Goal: Task Accomplishment & Management: Complete application form

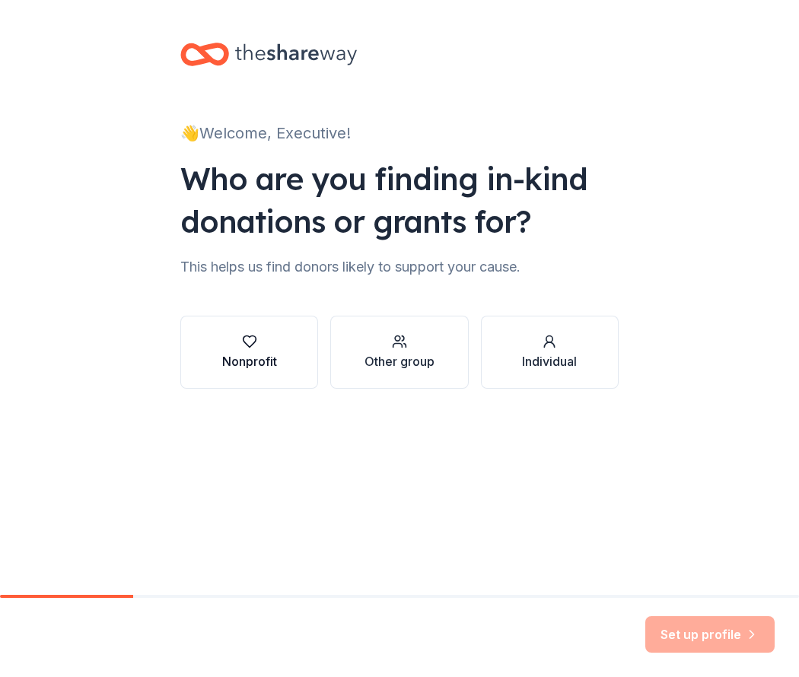
click at [233, 374] on button "Nonprofit" at bounding box center [249, 352] width 138 height 73
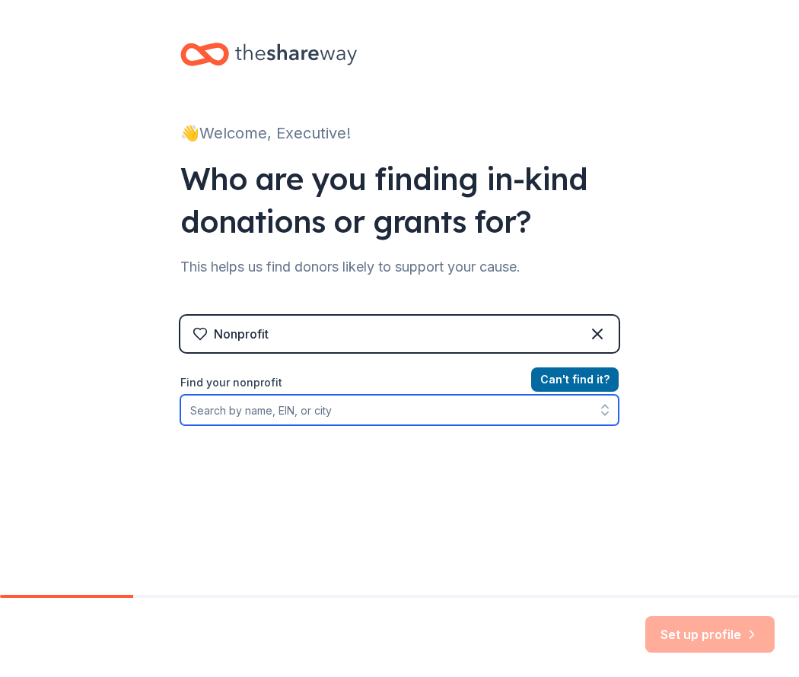
click at [370, 413] on input "Find your nonprofit" at bounding box center [399, 410] width 438 height 30
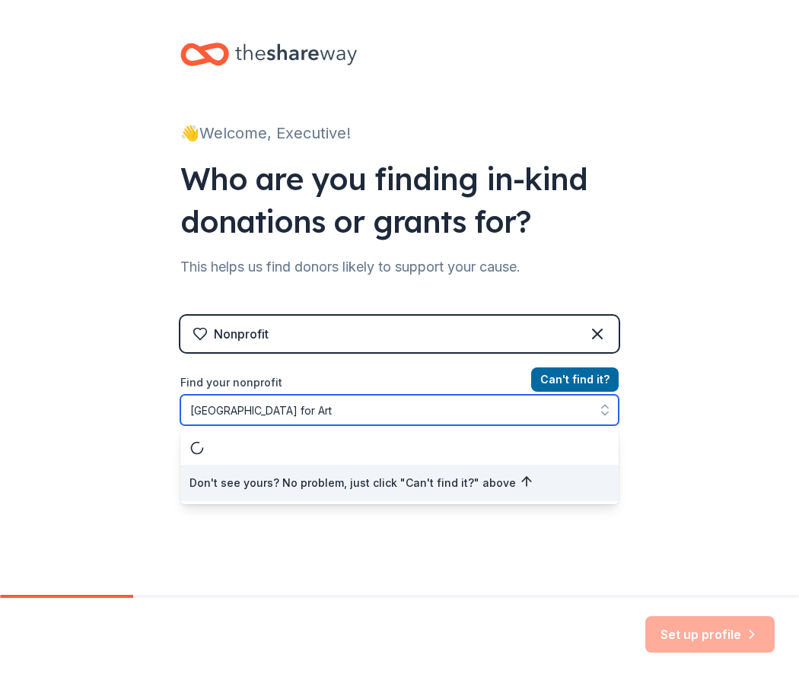
type input "[GEOGRAPHIC_DATA] for Arts"
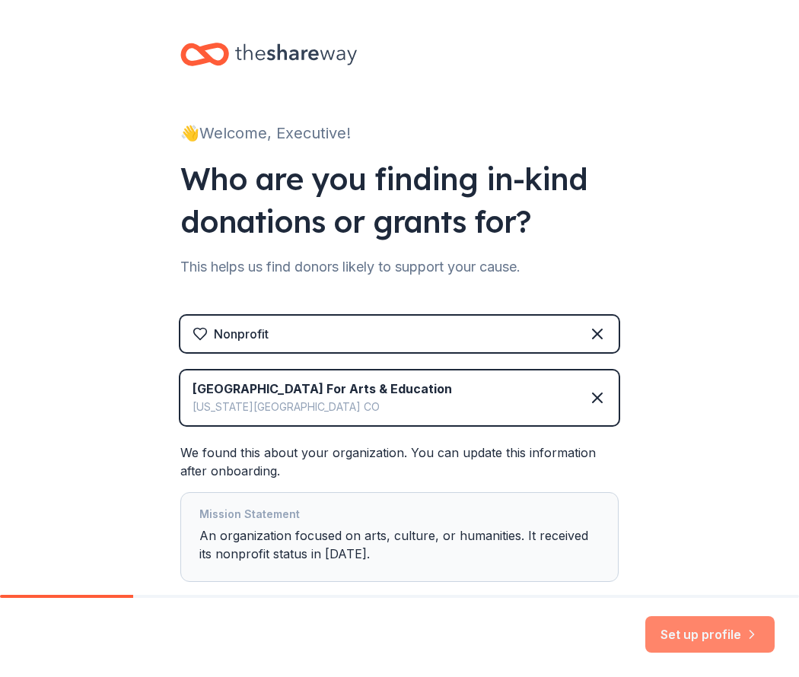
click at [694, 632] on button "Set up profile" at bounding box center [709, 634] width 129 height 37
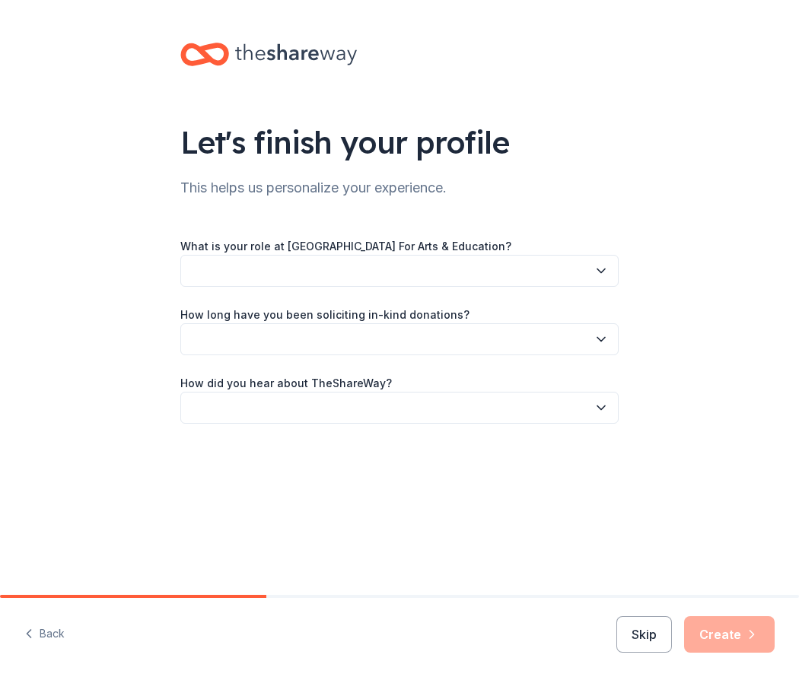
click at [234, 261] on button "button" at bounding box center [399, 271] width 438 height 32
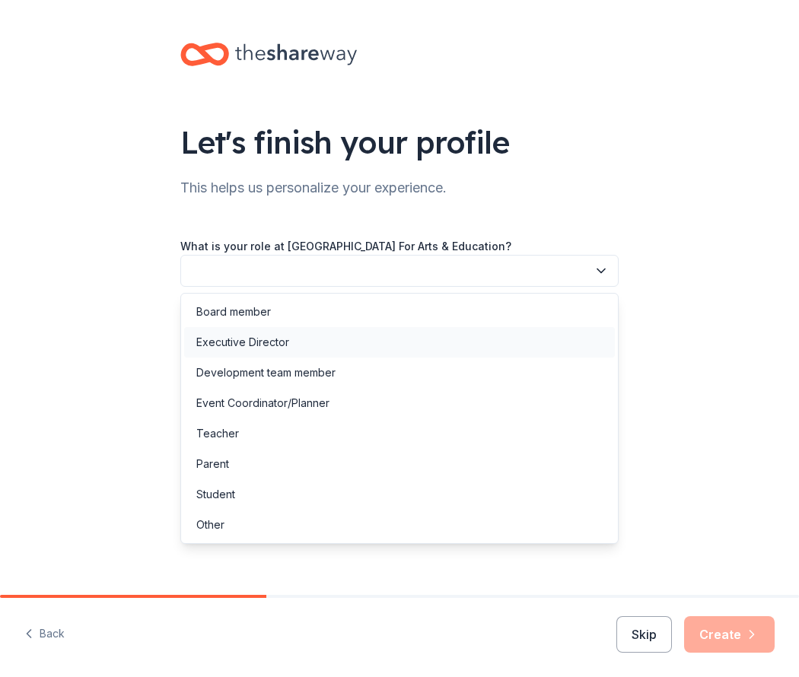
click at [231, 348] on div "Executive Director" at bounding box center [242, 342] width 93 height 18
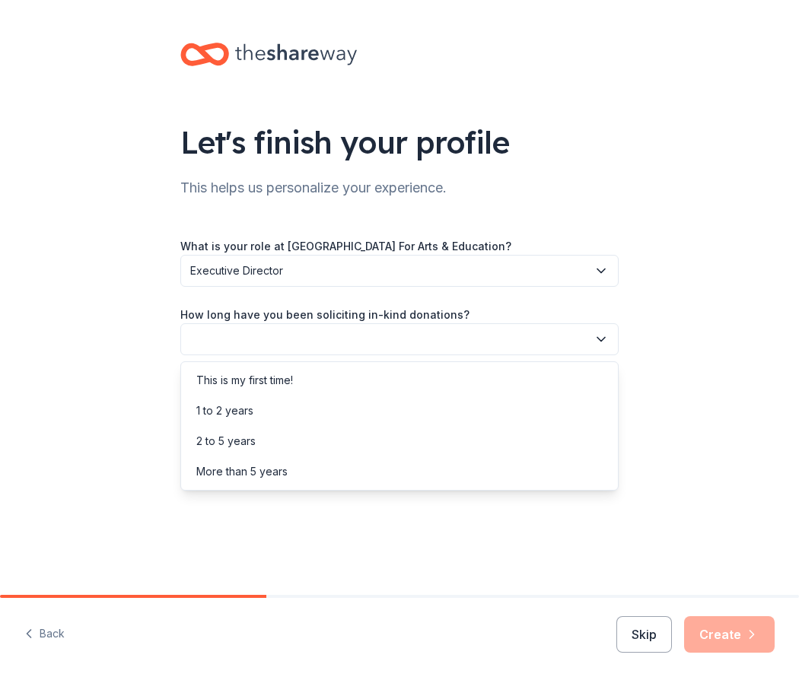
click at [213, 336] on button "button" at bounding box center [399, 339] width 438 height 32
click at [214, 407] on div "1 to 2 years" at bounding box center [224, 411] width 57 height 18
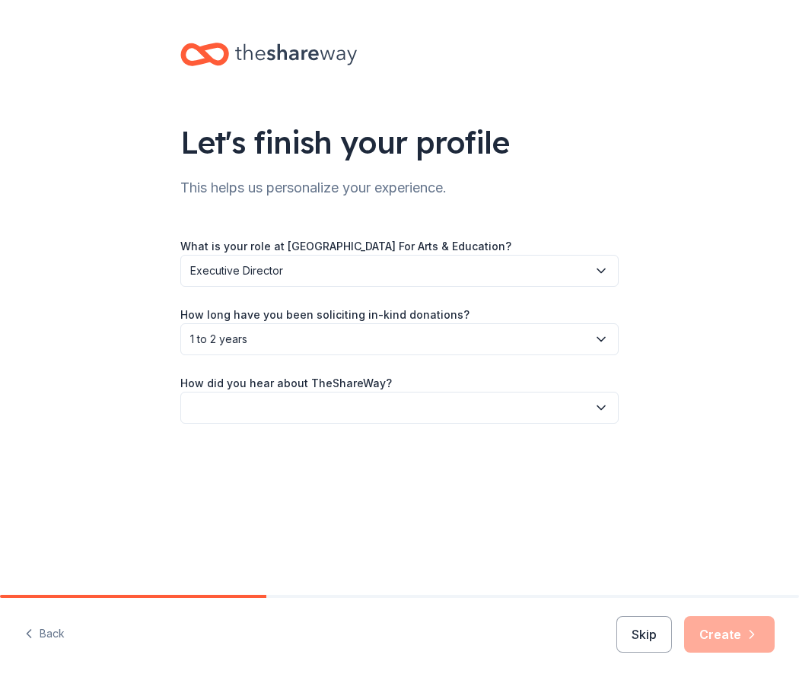
click at [253, 320] on label "How long have you been soliciting in-kind donations?" at bounding box center [324, 314] width 289 height 15
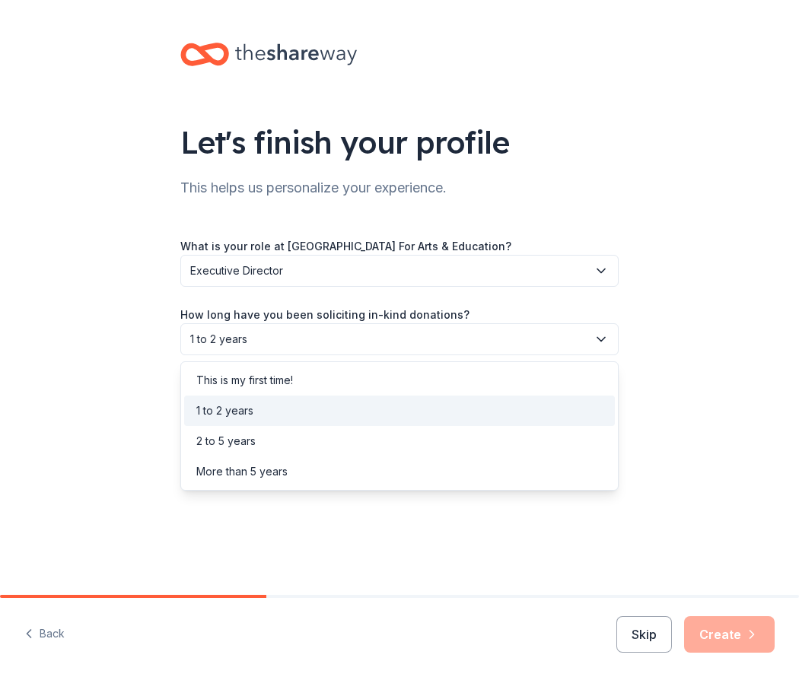
click at [257, 332] on span "1 to 2 years" at bounding box center [388, 339] width 397 height 18
click at [268, 380] on div "This is my first time!" at bounding box center [244, 380] width 97 height 18
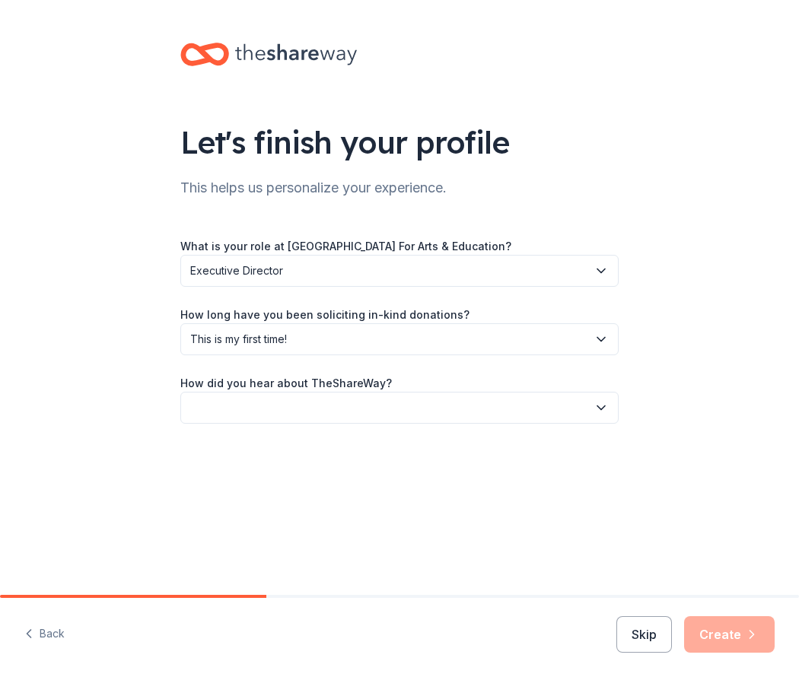
click at [275, 408] on button "button" at bounding box center [399, 408] width 438 height 32
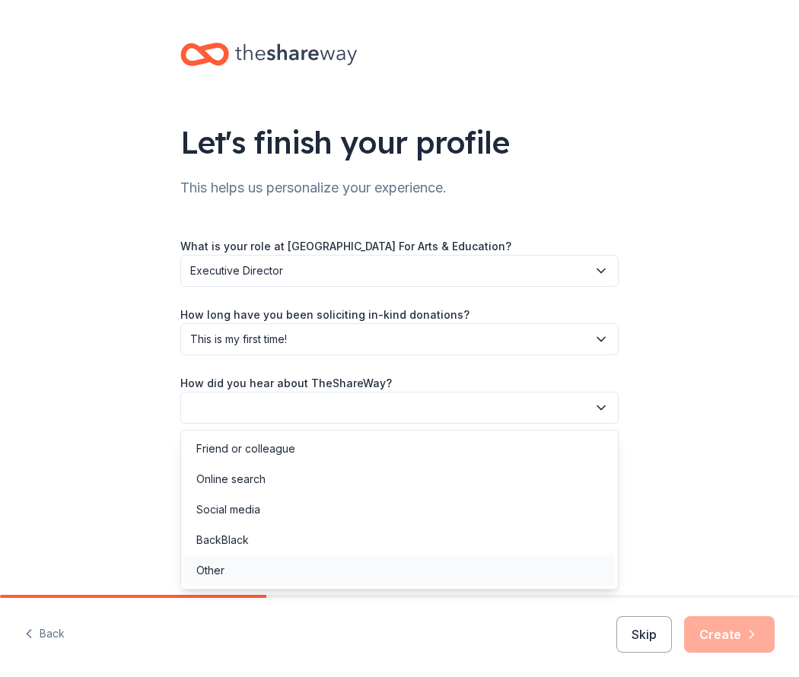
click at [237, 565] on div "Other" at bounding box center [399, 570] width 430 height 30
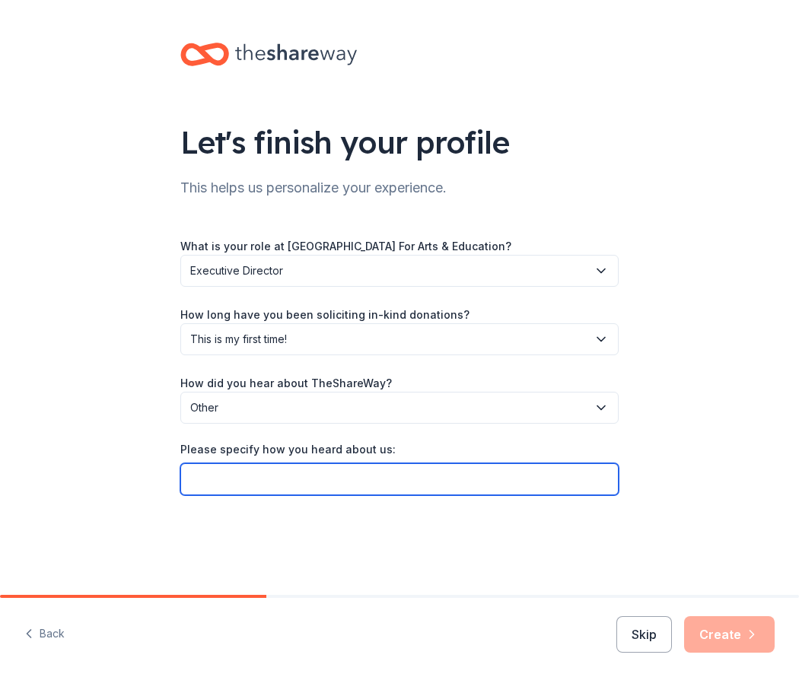
click at [247, 487] on input "Please specify how you heard about us:" at bounding box center [399, 479] width 438 height 32
type input "G"
type input "Givebutter"
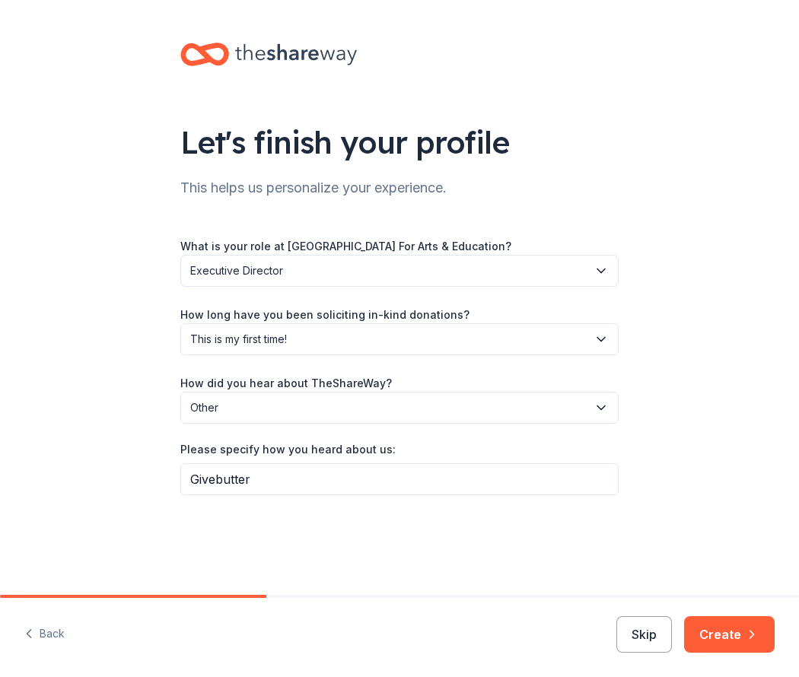
click at [701, 631] on button "Create" at bounding box center [729, 634] width 91 height 37
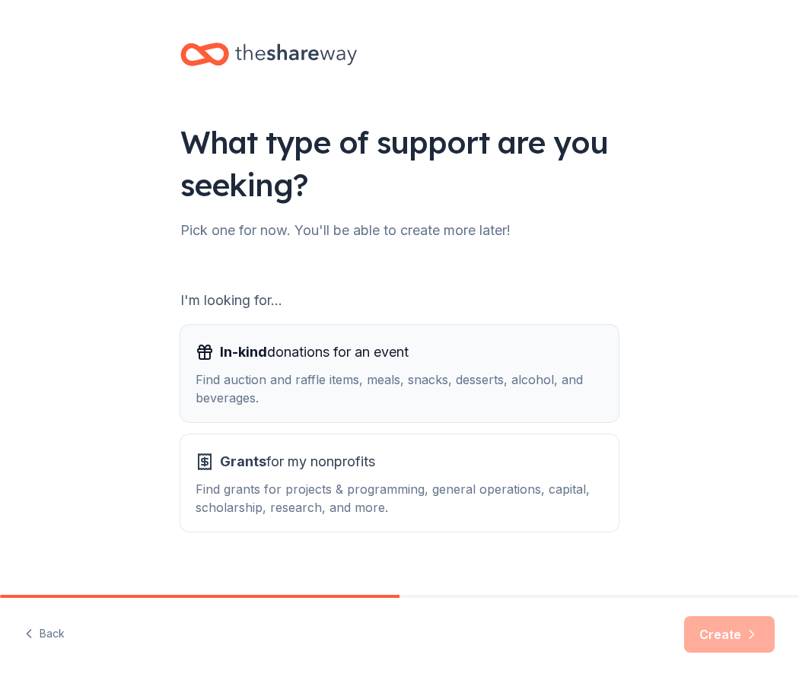
click at [305, 388] on div "Find auction and raffle items, meals, snacks, desserts, alcohol, and beverages." at bounding box center [399, 388] width 408 height 37
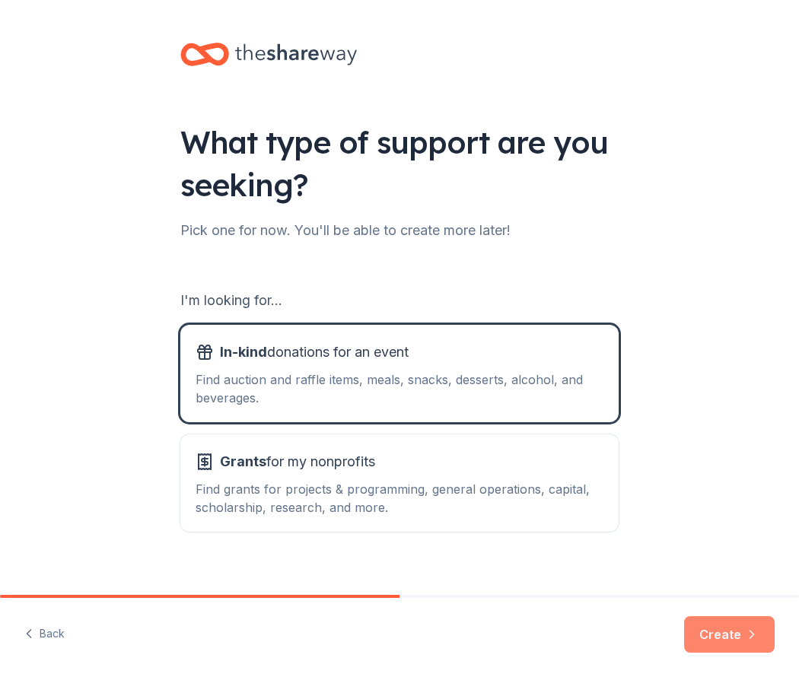
click at [728, 628] on button "Create" at bounding box center [729, 634] width 91 height 37
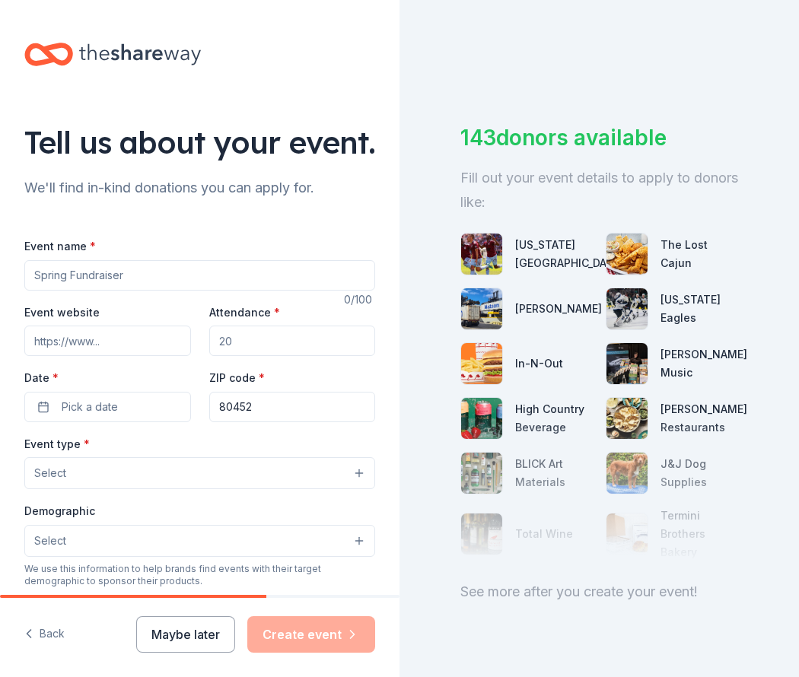
click at [182, 291] on input "Event name *" at bounding box center [199, 275] width 351 height 30
type input "Gilded Age Giving Parlor Affair (Gala)"
click at [242, 356] on input "Attendance *" at bounding box center [292, 341] width 167 height 30
drag, startPoint x: 246, startPoint y: 382, endPoint x: 185, endPoint y: 383, distance: 60.9
click at [185, 383] on div "Event website Attendance * Date * Pick a date ZIP code * 80452" at bounding box center [199, 362] width 351 height 119
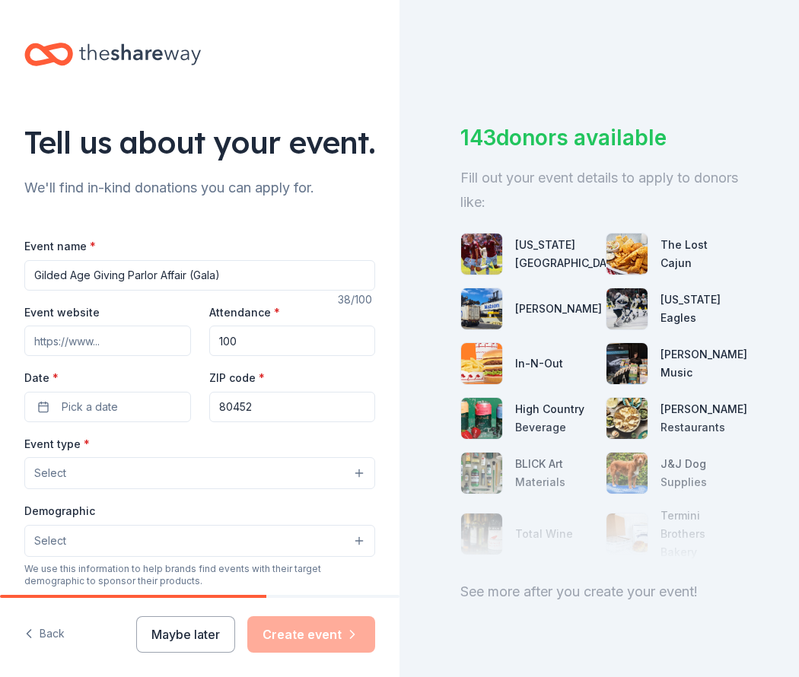
type input "100"
click at [137, 356] on input "Event website" at bounding box center [107, 341] width 167 height 30
click at [121, 356] on input "Clear Creek Center for Art & Education" at bounding box center [107, 341] width 167 height 30
drag, startPoint x: 68, startPoint y: 385, endPoint x: 263, endPoint y: 379, distance: 194.8
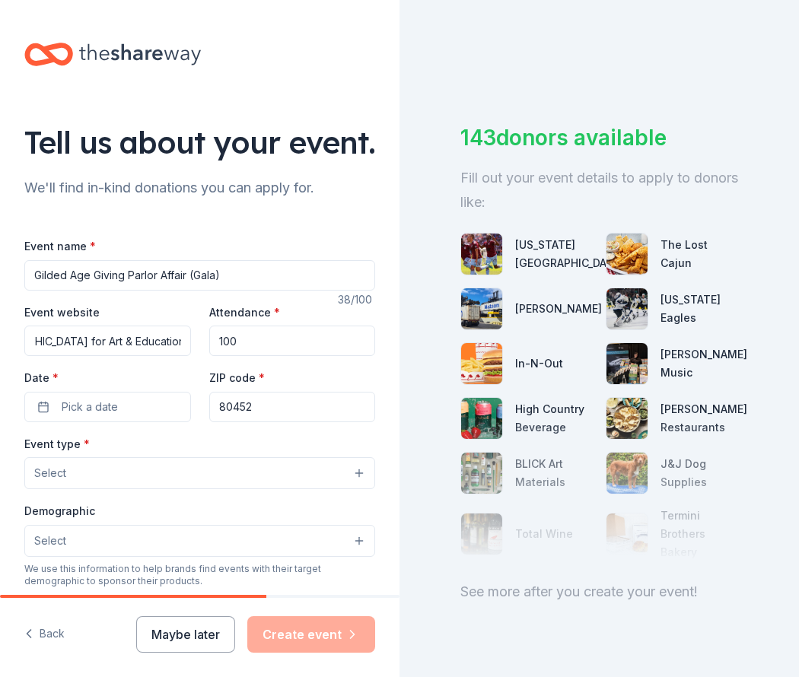
click at [263, 379] on div "Event website Clear Creek Center for Art & Education Attendance * 100 Date * Pi…" at bounding box center [199, 362] width 351 height 119
type input "2"
type input "www.cccae.org"
click at [138, 422] on button "Pick a date" at bounding box center [107, 407] width 167 height 30
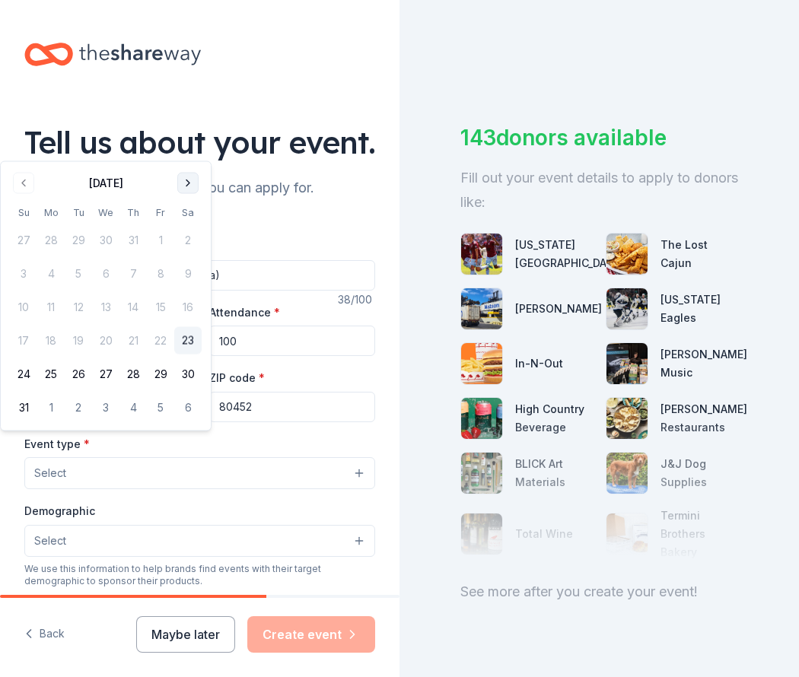
click at [180, 186] on button "Go to next month" at bounding box center [187, 183] width 21 height 21
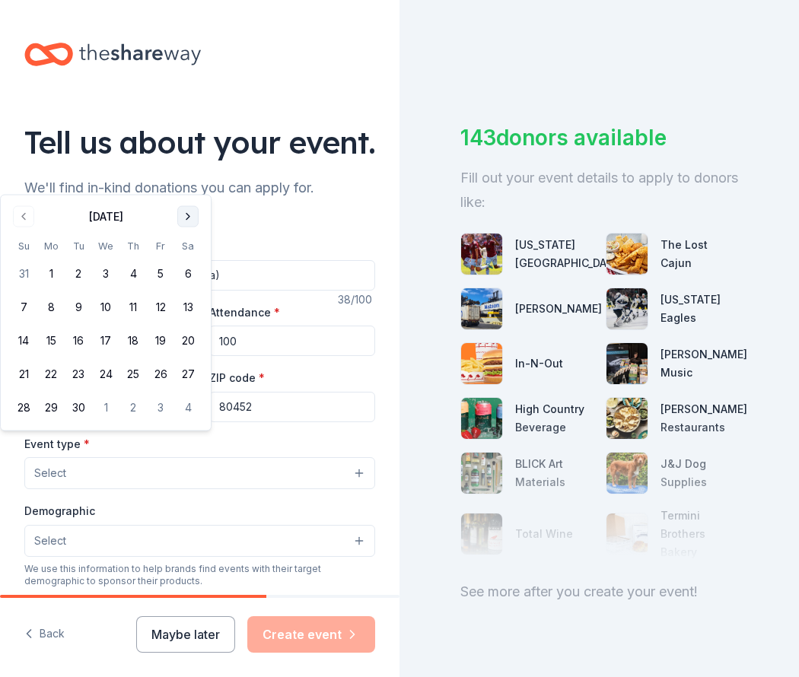
click at [180, 164] on div "Tell us about your event." at bounding box center [199, 142] width 351 height 43
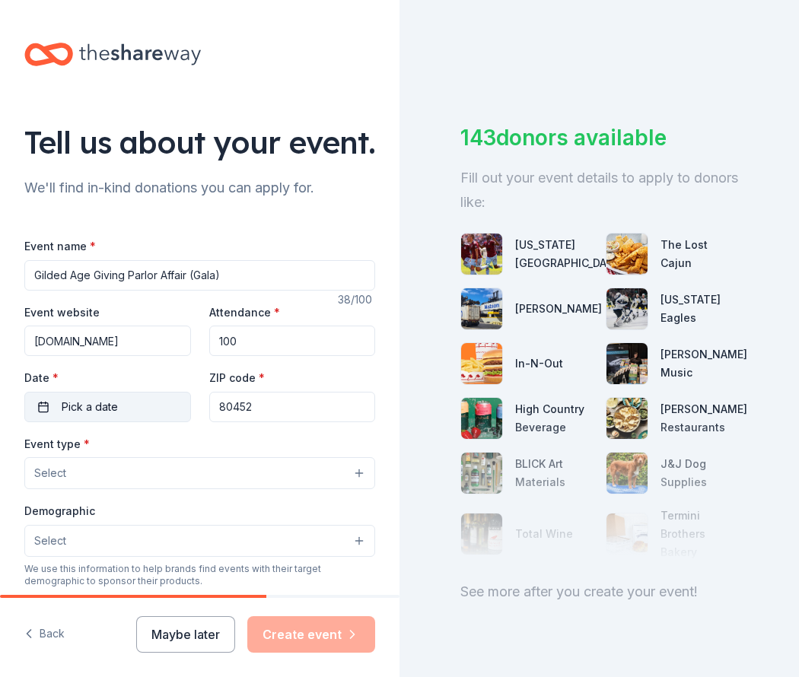
click at [144, 422] on button "Pick a date" at bounding box center [107, 407] width 167 height 30
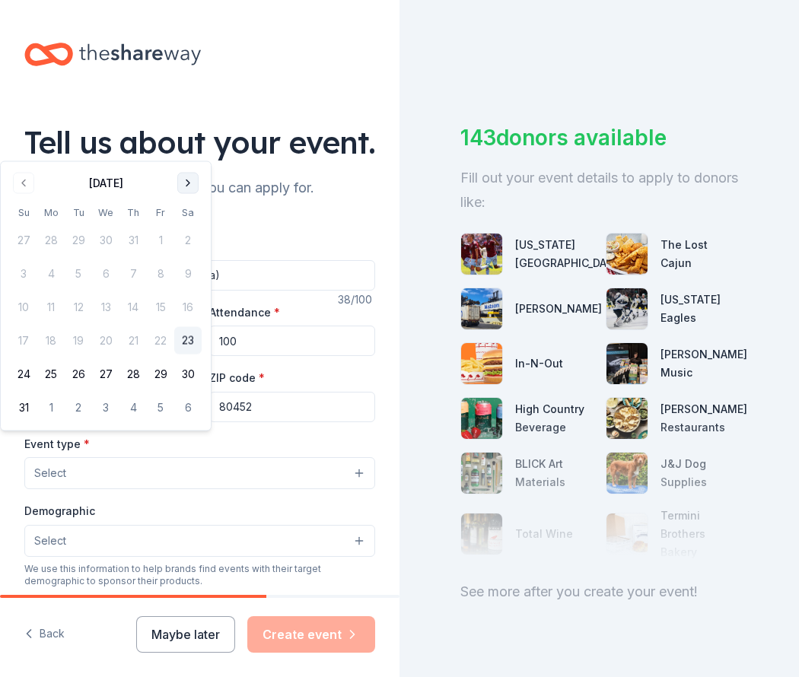
click at [189, 179] on button "Go to next month" at bounding box center [187, 183] width 21 height 21
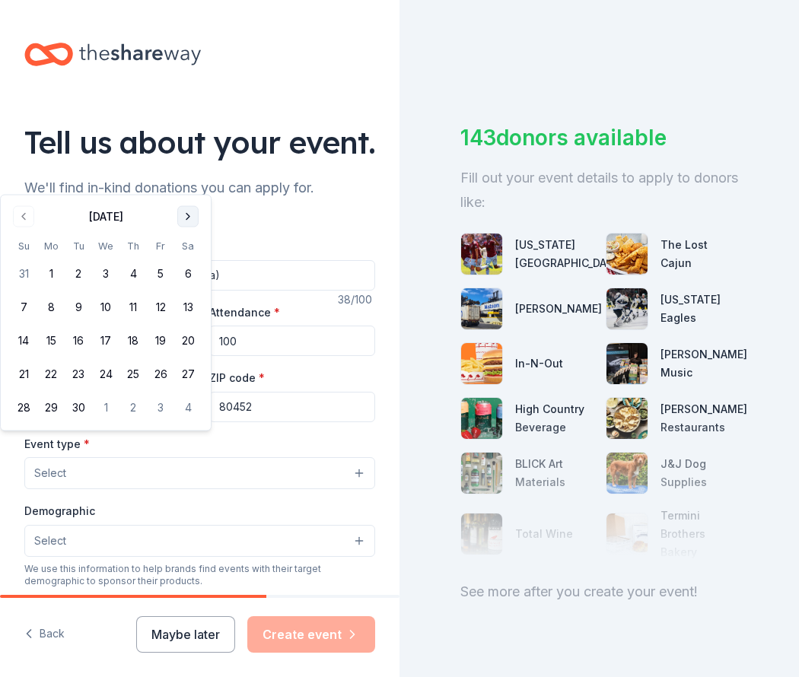
click at [196, 208] on button "Go to next month" at bounding box center [187, 216] width 21 height 21
click at [189, 307] on button "15" at bounding box center [187, 307] width 27 height 27
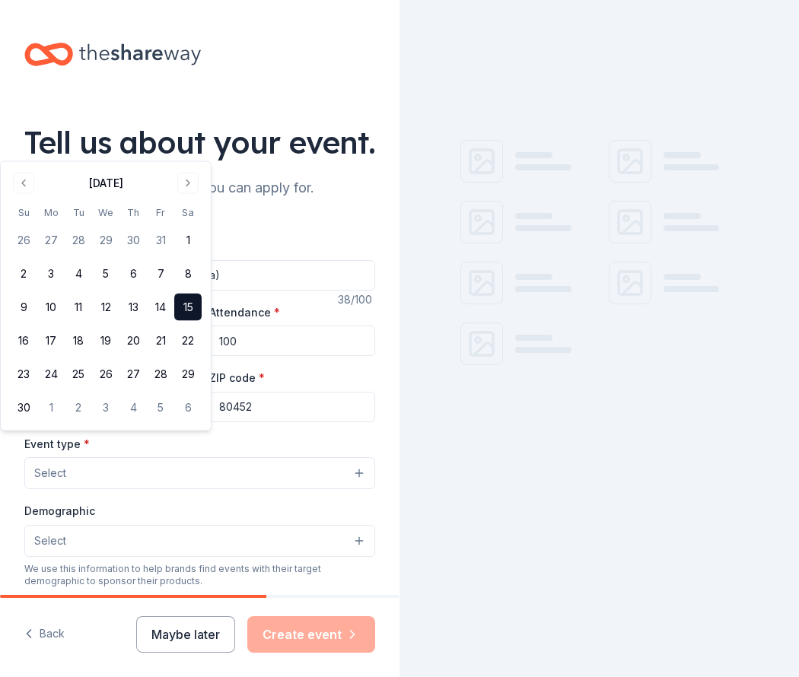
click at [281, 422] on input "80452" at bounding box center [292, 407] width 167 height 30
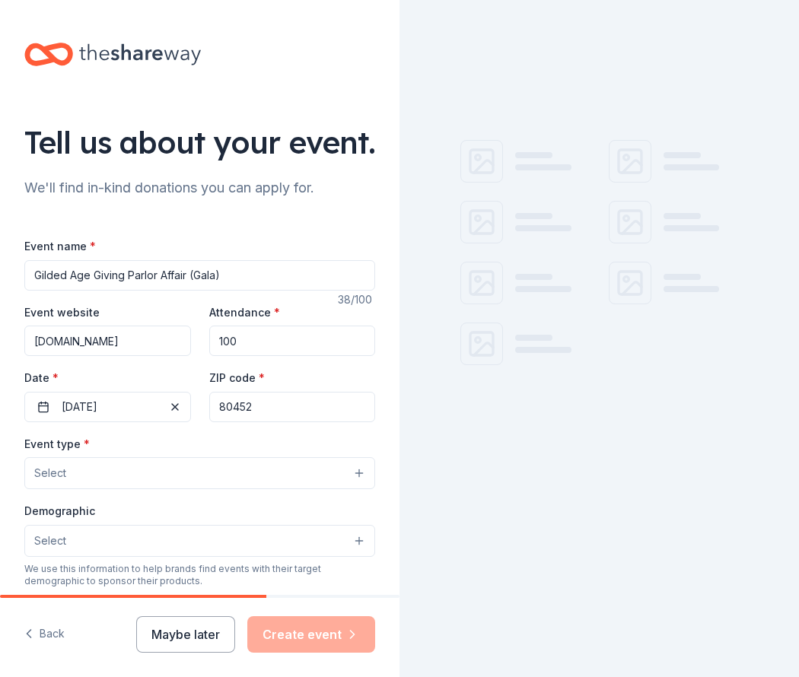
click at [113, 489] on button "Select" at bounding box center [199, 473] width 351 height 32
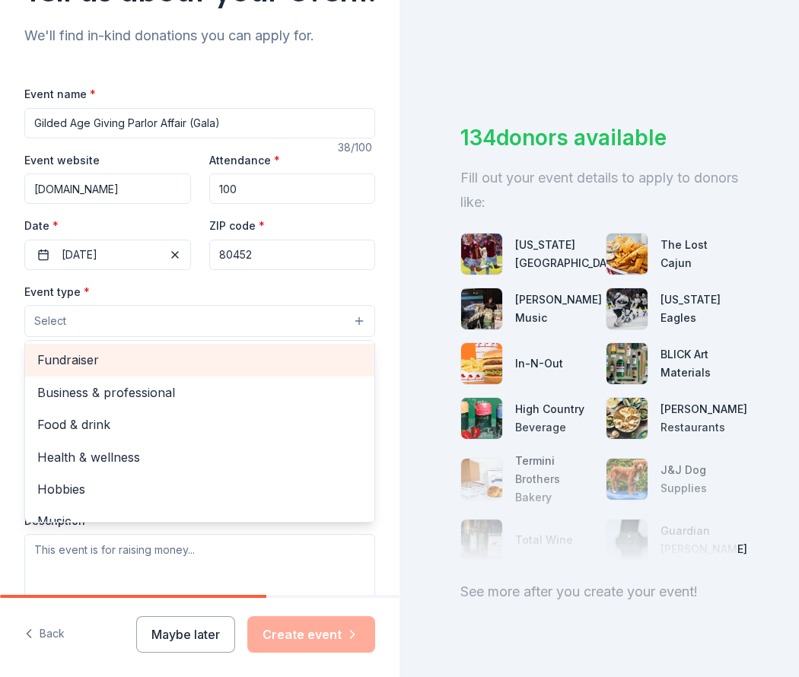
click at [82, 376] on div "Fundraiser" at bounding box center [199, 360] width 349 height 32
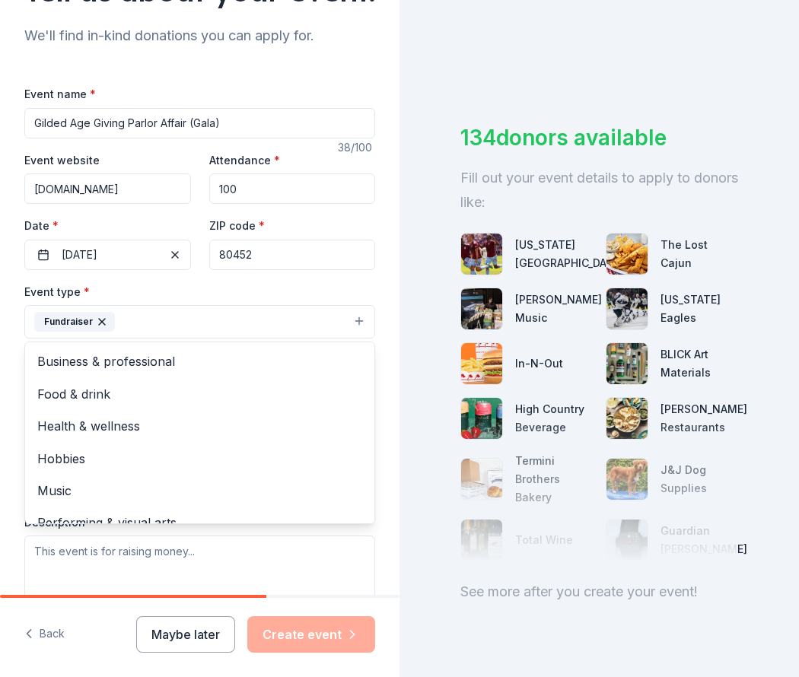
click at [246, 329] on div "Event type * Fundraiser Business & professional Food & drink Health & wellness …" at bounding box center [199, 310] width 351 height 57
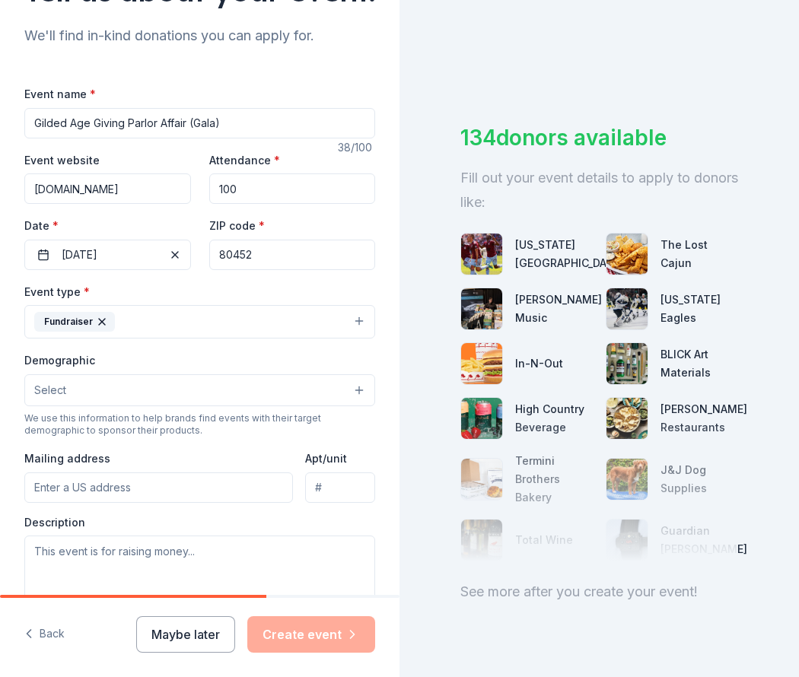
click at [205, 338] on button "Fundraiser" at bounding box center [199, 321] width 351 height 33
click at [349, 338] on button "Fundraiser" at bounding box center [199, 321] width 351 height 33
click at [340, 338] on button "Fundraiser" at bounding box center [199, 321] width 351 height 33
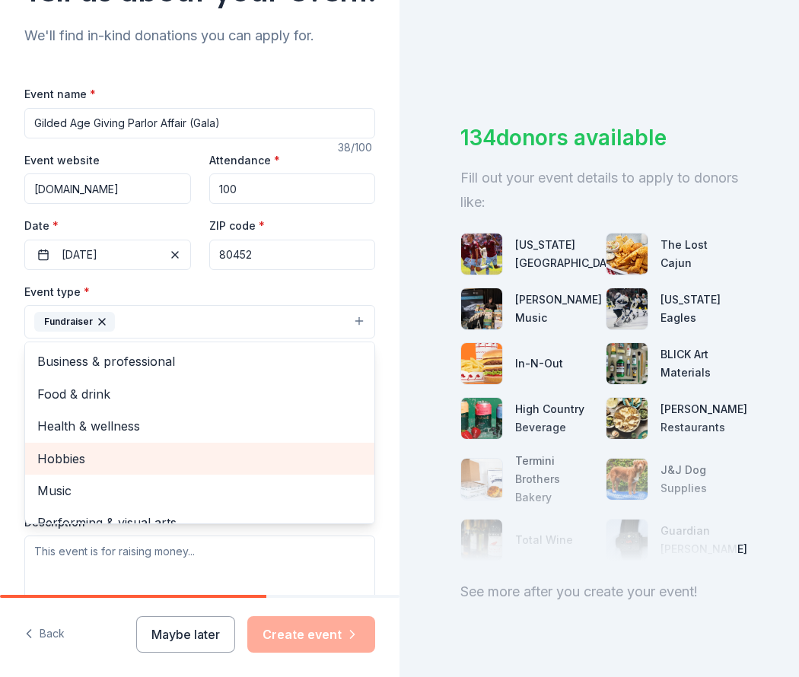
scroll to position [18, 0]
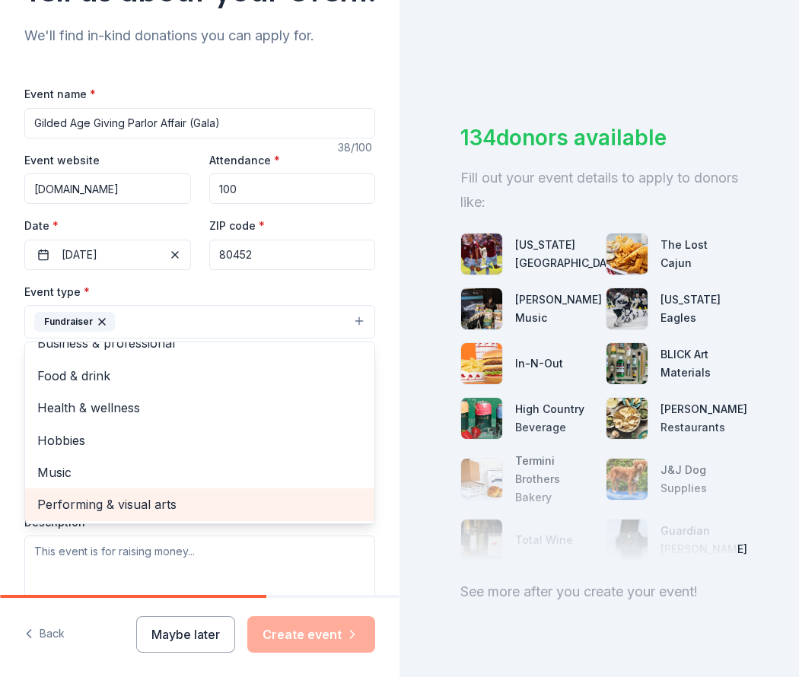
click at [102, 514] on span "Performing & visual arts" at bounding box center [199, 504] width 325 height 20
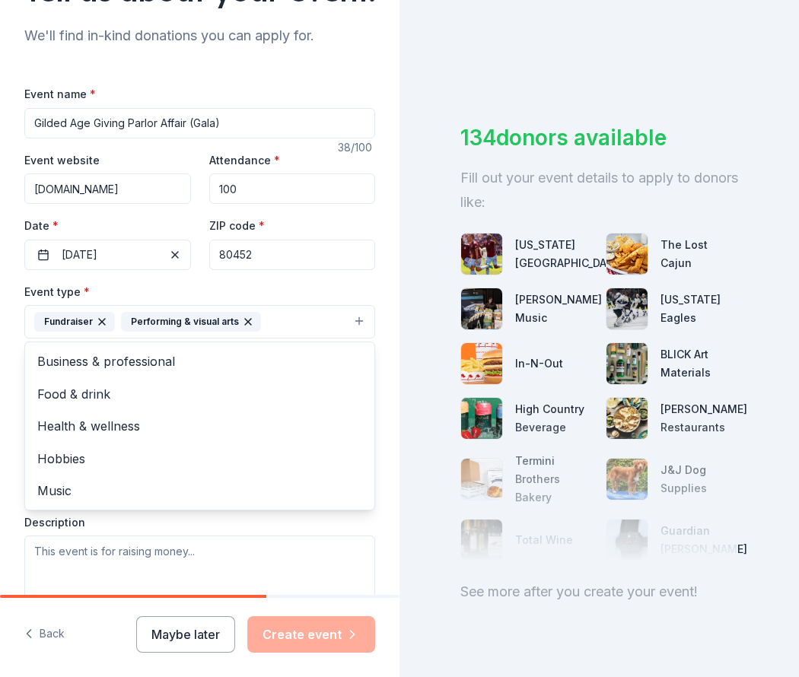
click at [240, 333] on div "Event type * Fundraiser Performing & visual arts Business & professional Food &…" at bounding box center [199, 310] width 351 height 57
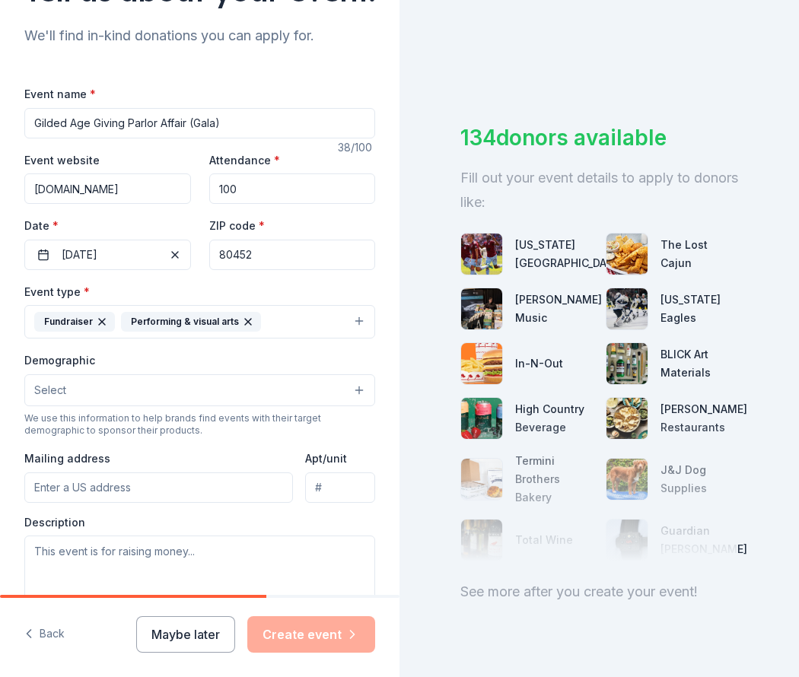
click at [123, 406] on button "Select" at bounding box center [199, 390] width 351 height 32
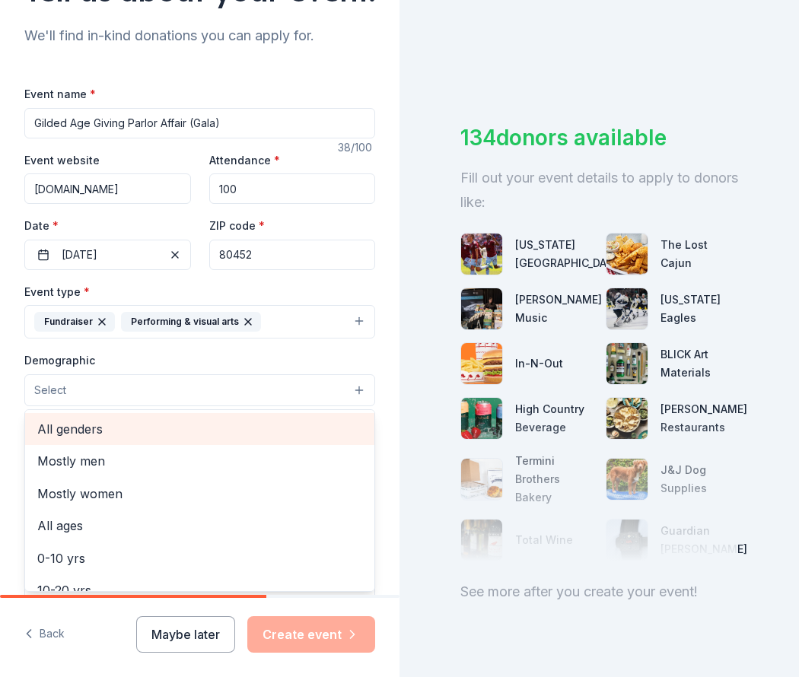
click at [97, 439] on span "All genders" at bounding box center [199, 429] width 325 height 20
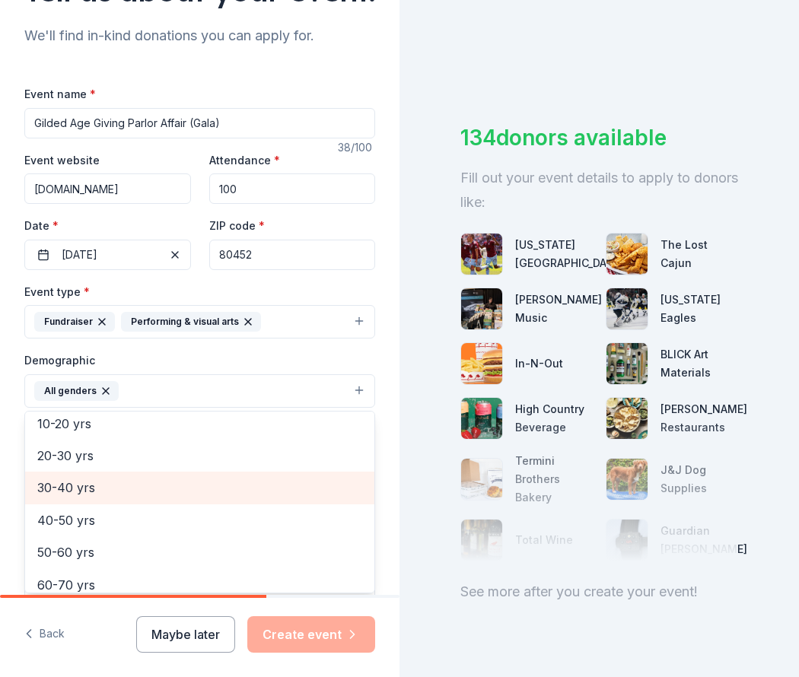
scroll to position [212, 0]
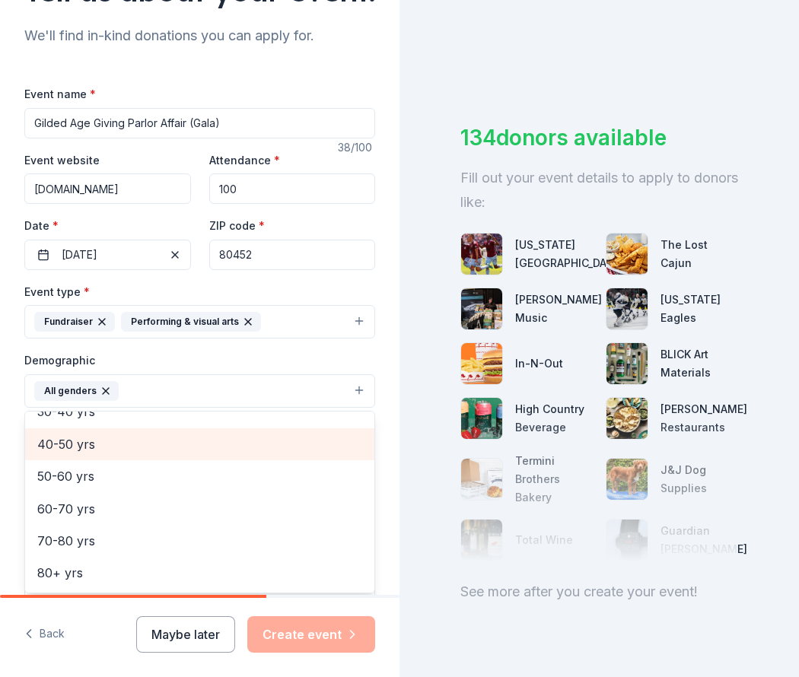
click at [128, 454] on span "40-50 yrs" at bounding box center [199, 444] width 325 height 20
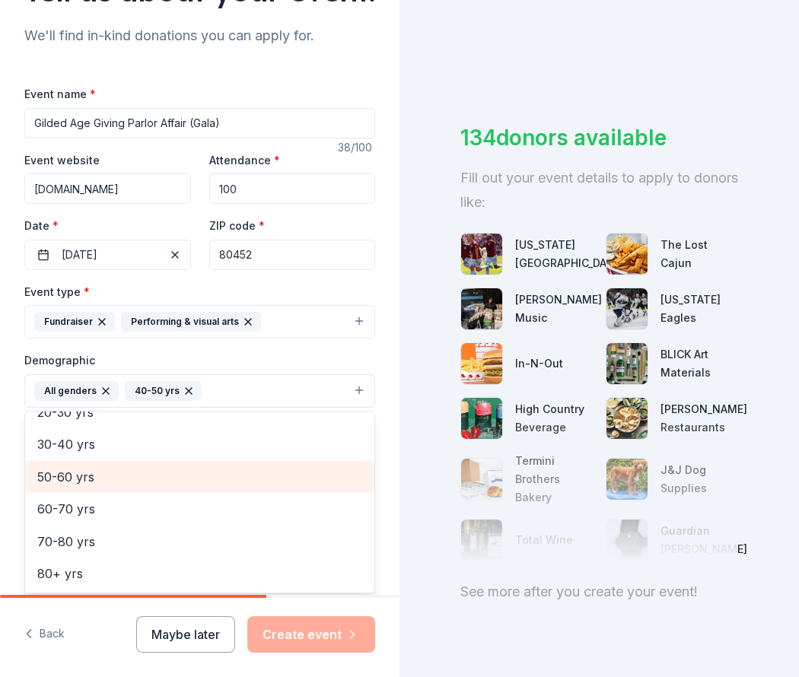
click at [122, 487] on span "50-60 yrs" at bounding box center [199, 477] width 325 height 20
click at [107, 486] on span "30-40 yrs" at bounding box center [199, 476] width 325 height 20
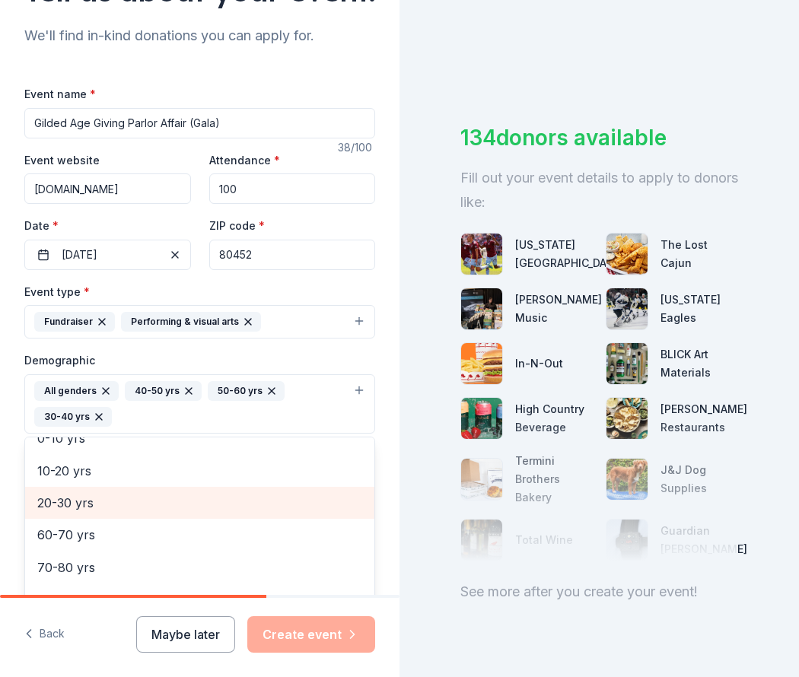
scroll to position [228, 0]
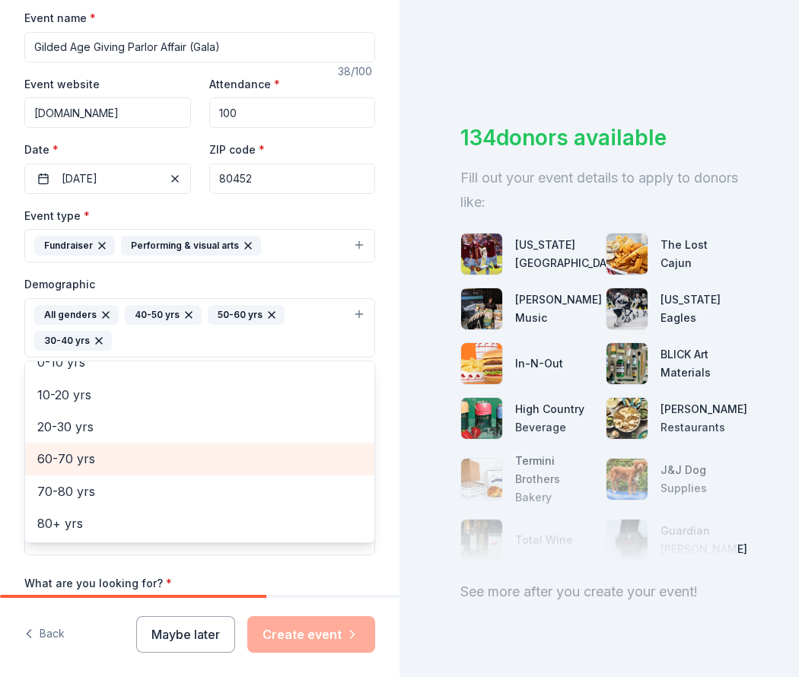
click at [99, 469] on span "60-70 yrs" at bounding box center [199, 459] width 325 height 20
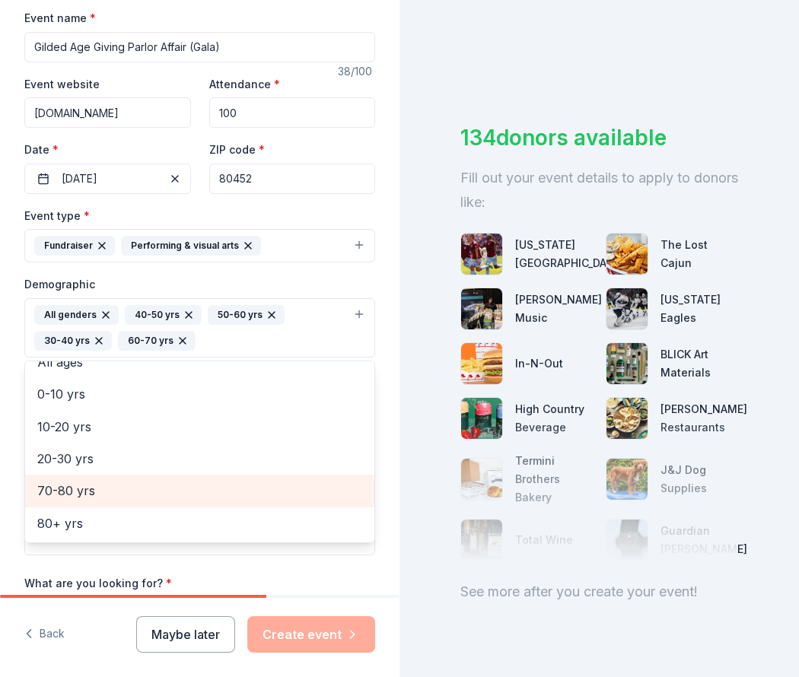
click at [106, 500] on span "70-80 yrs" at bounding box center [199, 491] width 325 height 20
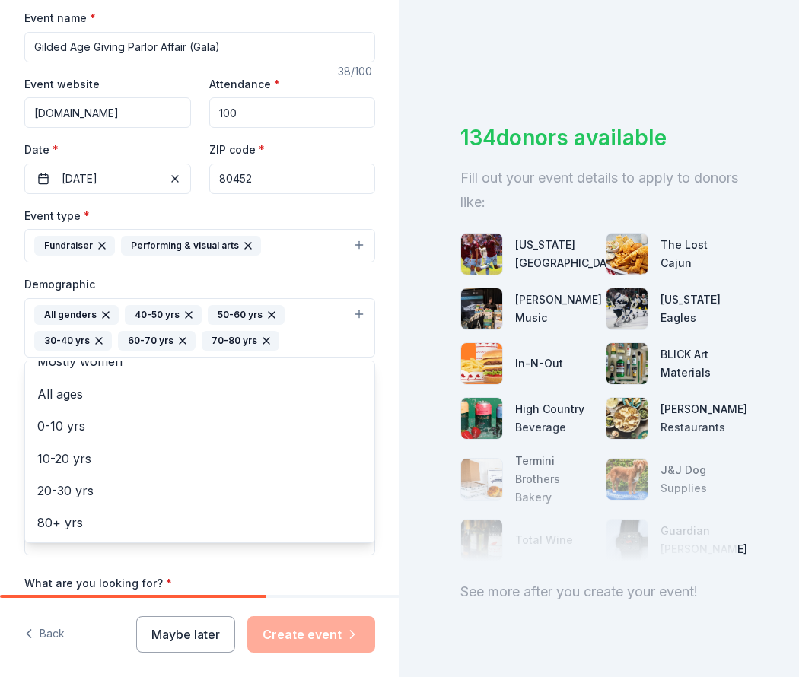
click at [300, 319] on div "Demographic All genders 40-50 yrs 50-60 yrs 30-40 yrs 60-70 yrs 70-80 yrs Mostl…" at bounding box center [199, 316] width 351 height 83
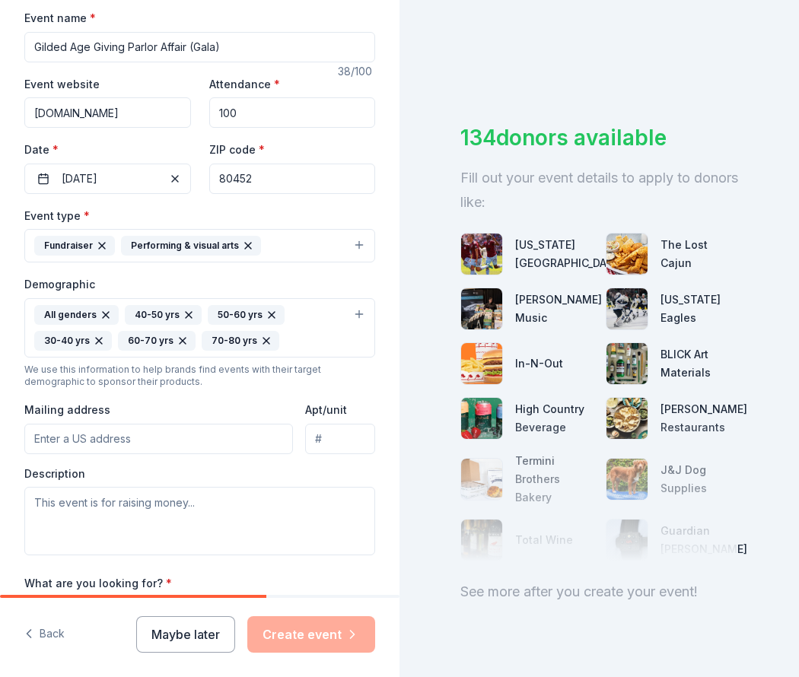
click at [313, 351] on div "All genders 40-50 yrs 50-60 yrs 30-40 yrs 60-70 yrs 70-80 yrs" at bounding box center [190, 328] width 313 height 46
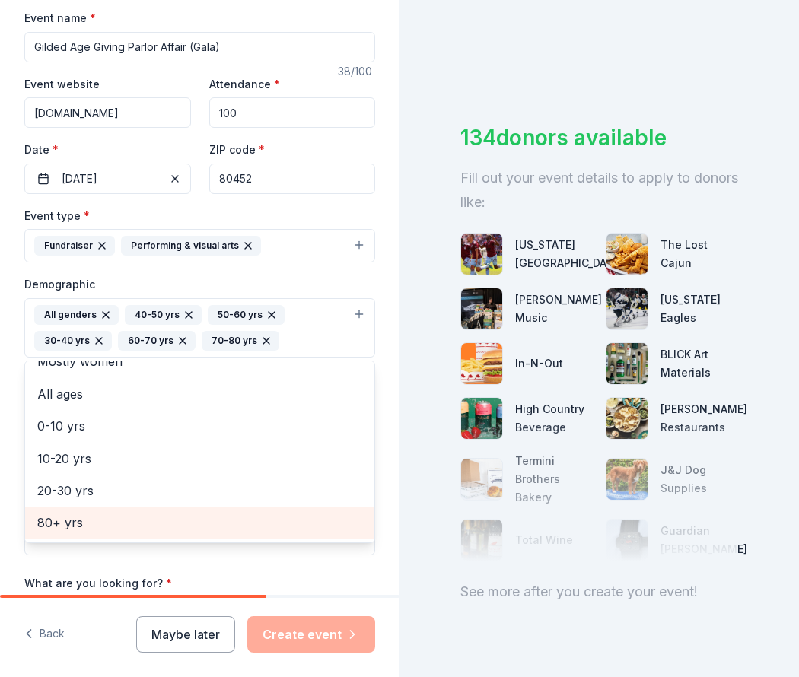
click at [99, 532] on span "80+ yrs" at bounding box center [199, 523] width 325 height 20
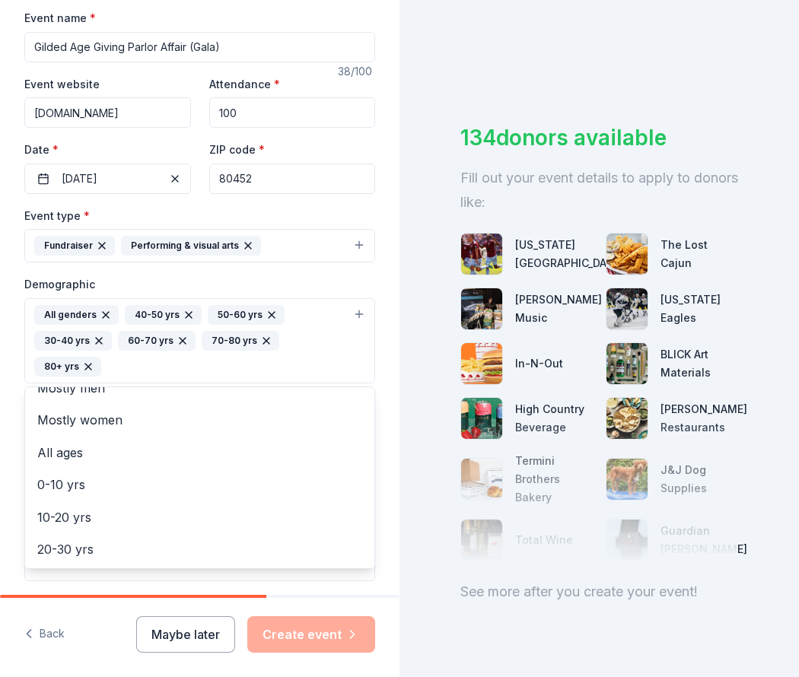
click at [281, 328] on div "Demographic All genders 40-50 yrs 50-60 yrs 30-40 yrs 60-70 yrs 70-80 yrs 80+ y…" at bounding box center [199, 329] width 351 height 109
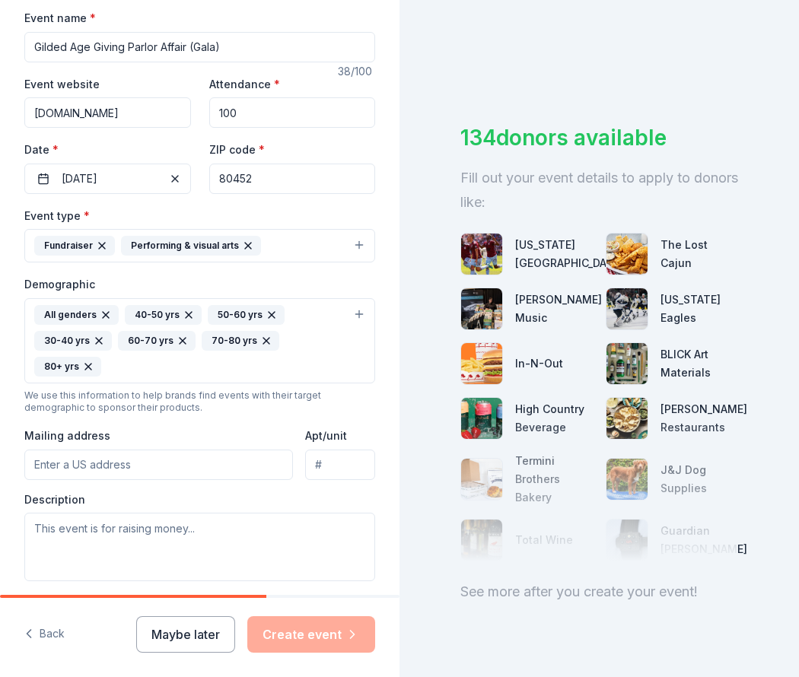
click at [298, 376] on div "All genders 40-50 yrs 50-60 yrs 30-40 yrs 60-70 yrs 70-80 yrs 80+ yrs" at bounding box center [190, 340] width 313 height 71
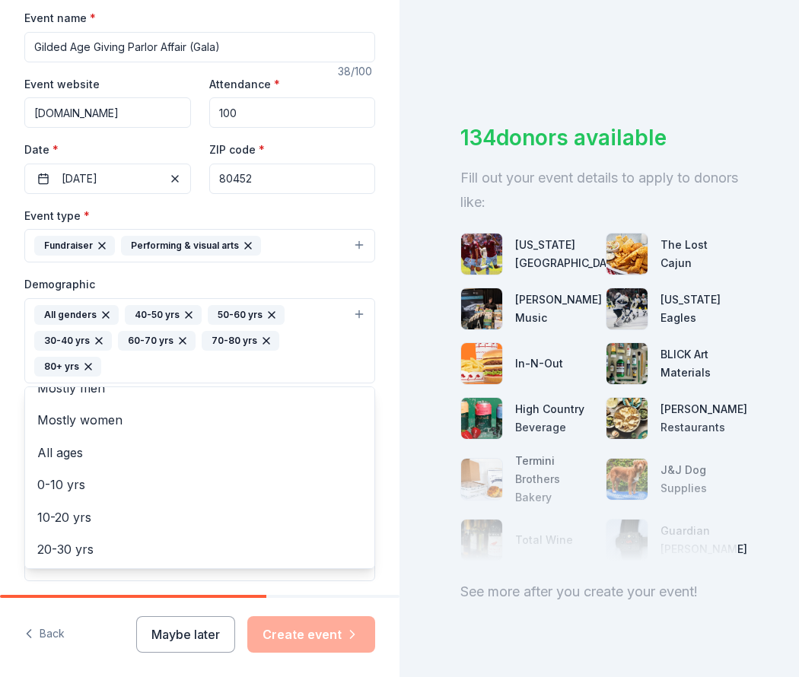
click at [240, 327] on div "Demographic All genders 40-50 yrs 50-60 yrs 30-40 yrs 60-70 yrs 70-80 yrs 80+ y…" at bounding box center [199, 329] width 351 height 109
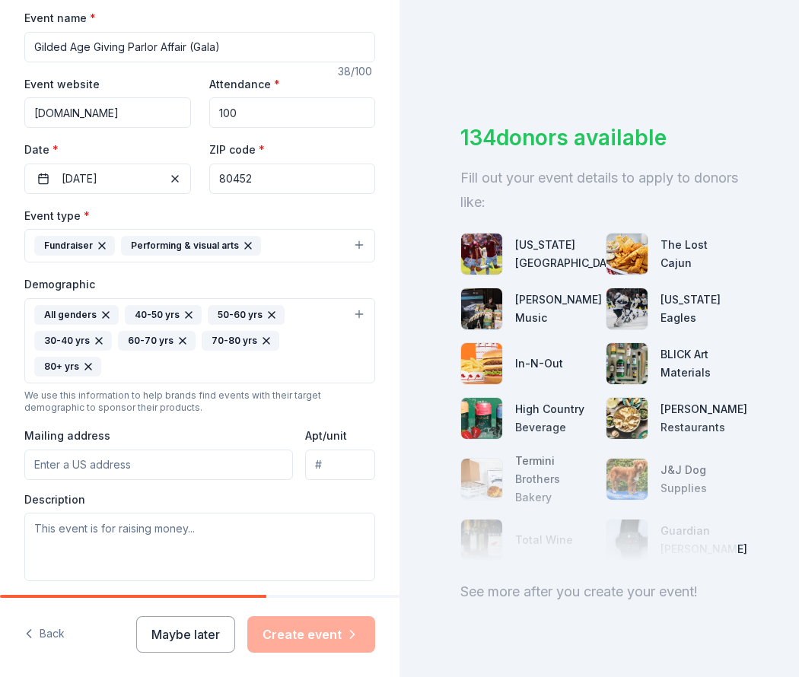
click at [173, 480] on input "Mailing address" at bounding box center [158, 465] width 268 height 30
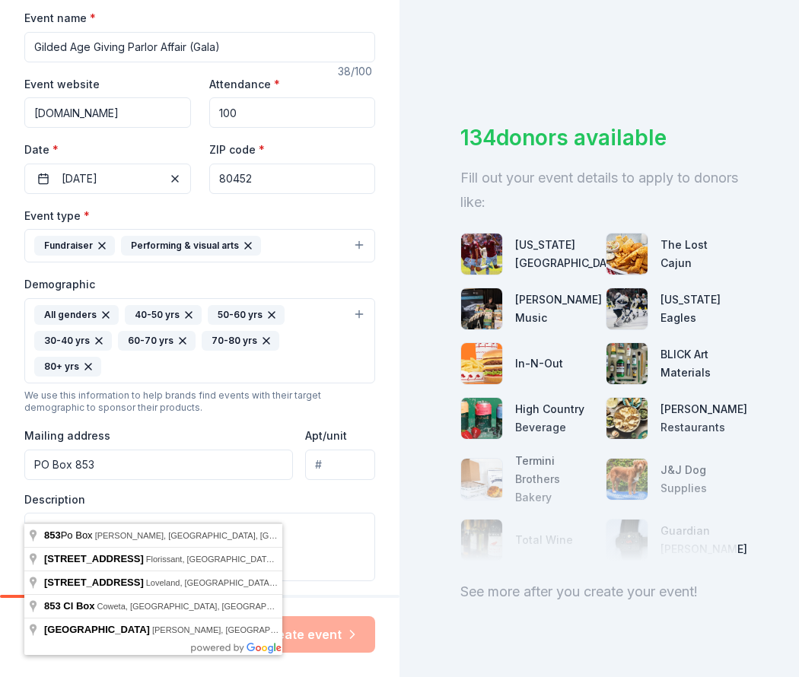
type input "PO Box 853"
click at [186, 480] on div "Mailing address PO Box 853" at bounding box center [158, 453] width 268 height 54
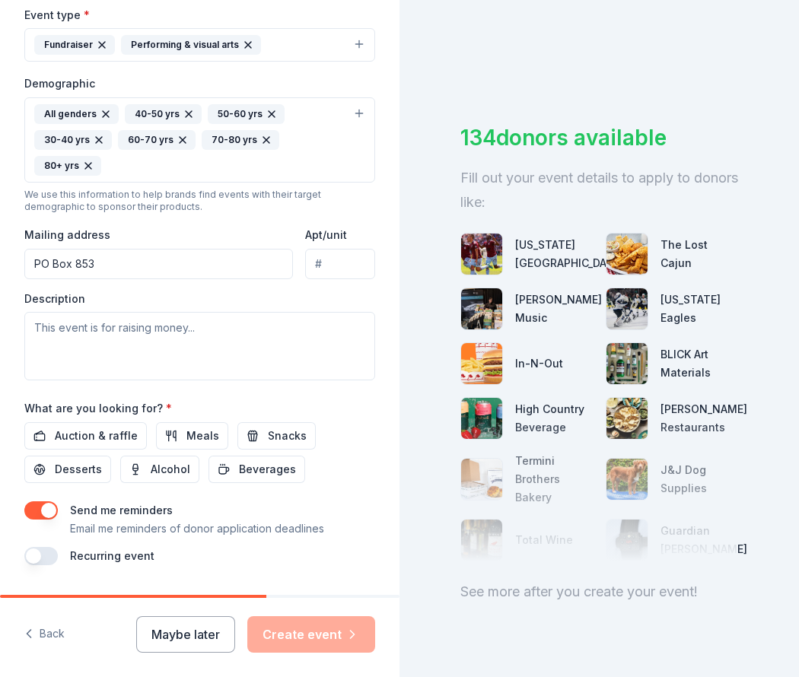
scroll to position [456, 0]
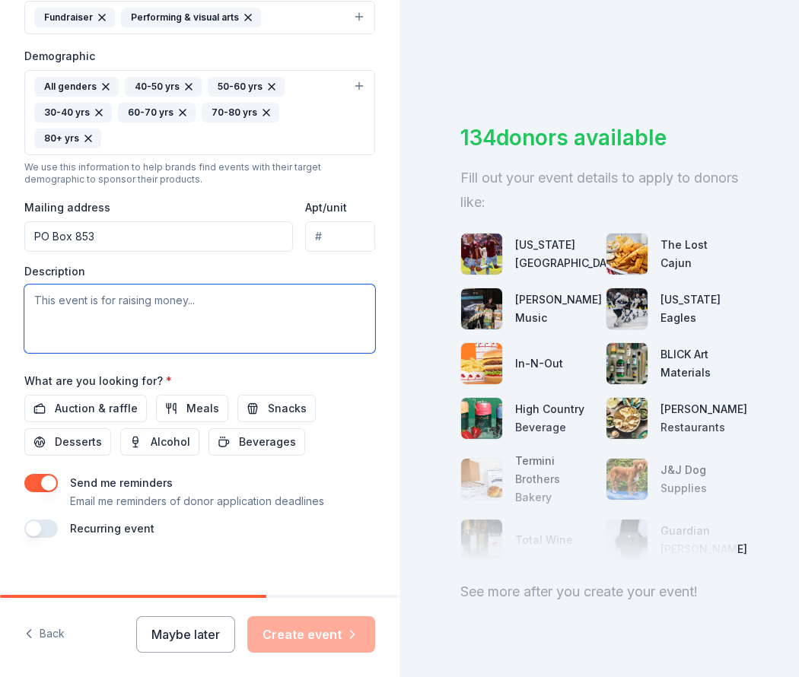
click at [97, 347] on textarea at bounding box center [199, 318] width 351 height 68
click at [223, 349] on textarea at bounding box center [199, 318] width 351 height 68
click at [217, 341] on textarea at bounding box center [199, 318] width 351 height 68
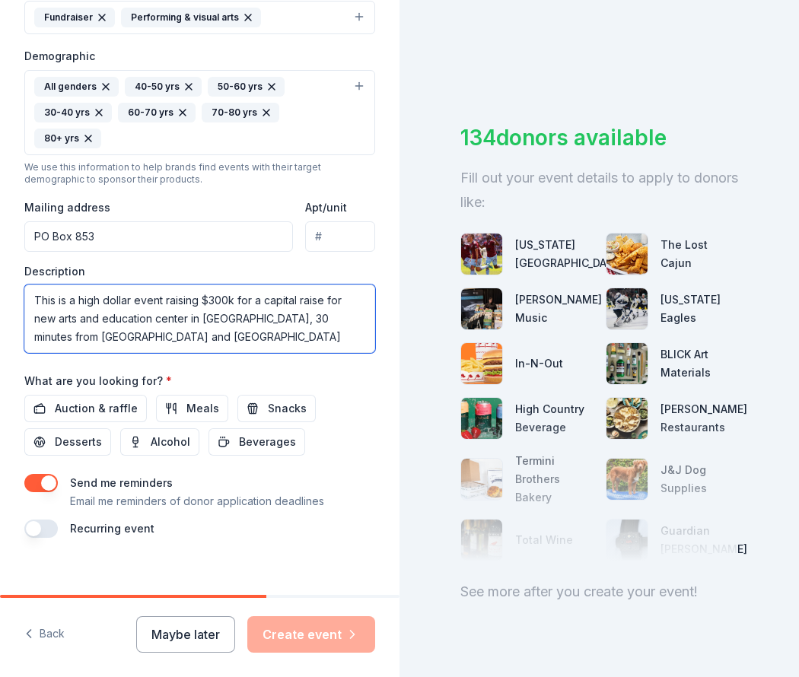
click at [316, 353] on textarea "This is a high dollar event raising $300k for a capital raise for new arts and …" at bounding box center [199, 318] width 351 height 68
click at [276, 353] on textarea "This is a high dollar event raising $300k for a capital raise for new arts and …" at bounding box center [199, 318] width 351 height 68
click at [45, 353] on textarea "This is a high dollar event raising $300k for a capital raise for new arts and …" at bounding box center [199, 318] width 351 height 68
click at [260, 353] on textarea "This is a high dollar event raising $300k for a capital raise for new arts and …" at bounding box center [199, 318] width 351 height 68
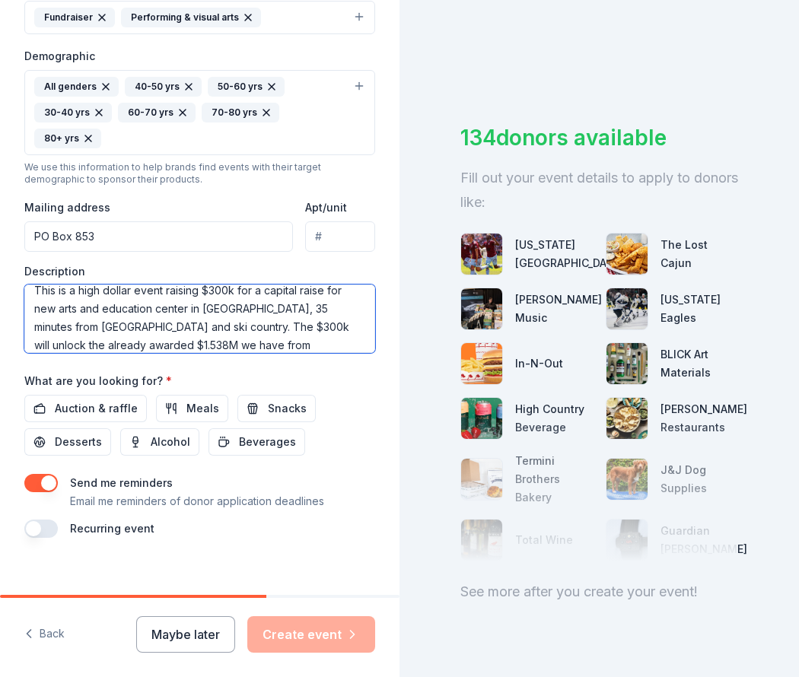
scroll to position [28, 0]
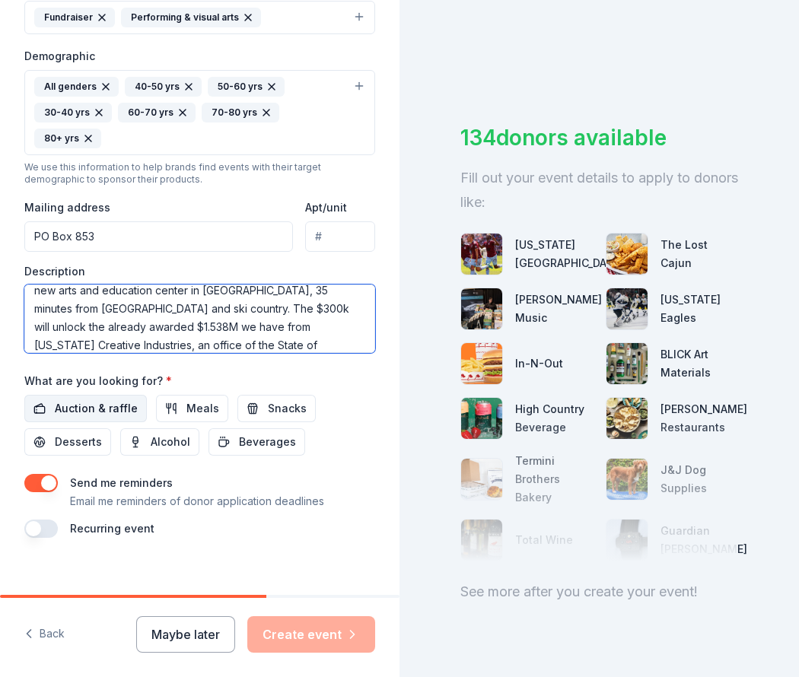
type textarea "This is a high dollar event raising $300k for a capital raise for new arts and …"
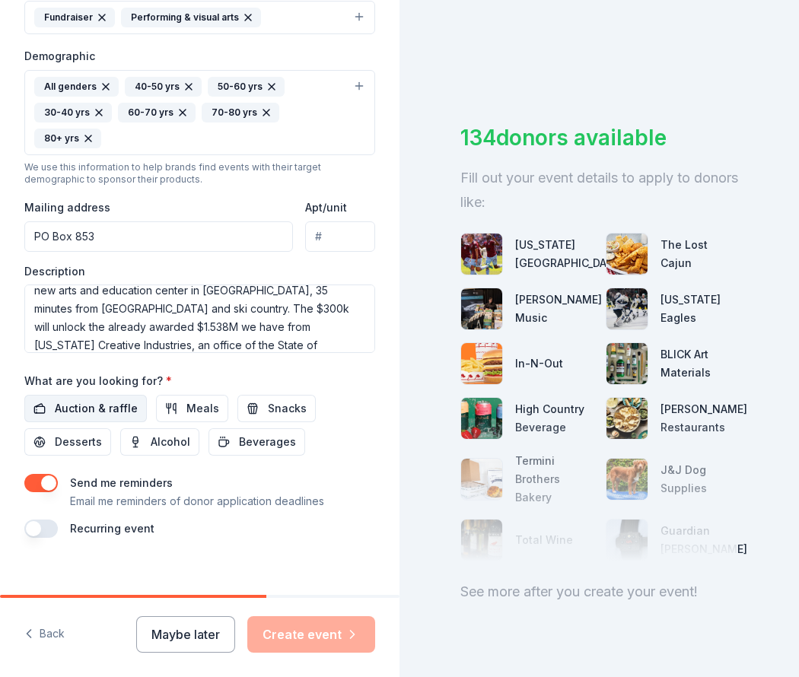
click at [119, 418] on span "Auction & raffle" at bounding box center [96, 408] width 83 height 18
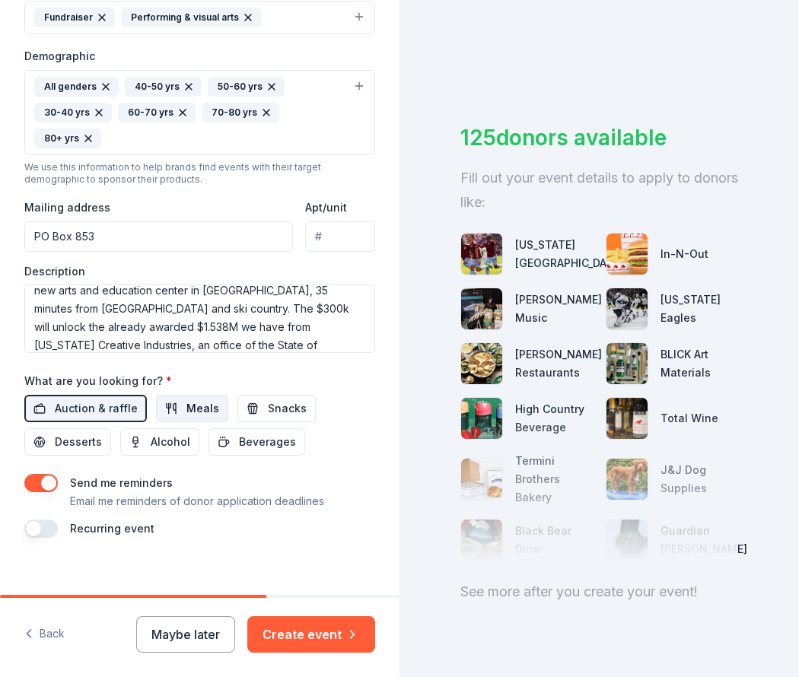
click at [188, 418] on span "Meals" at bounding box center [202, 408] width 33 height 18
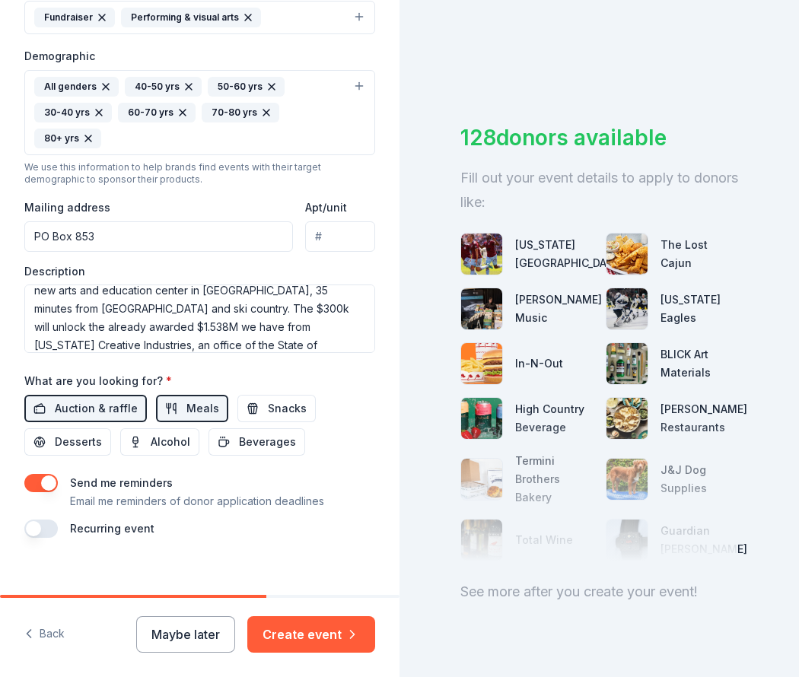
scroll to position [515, 0]
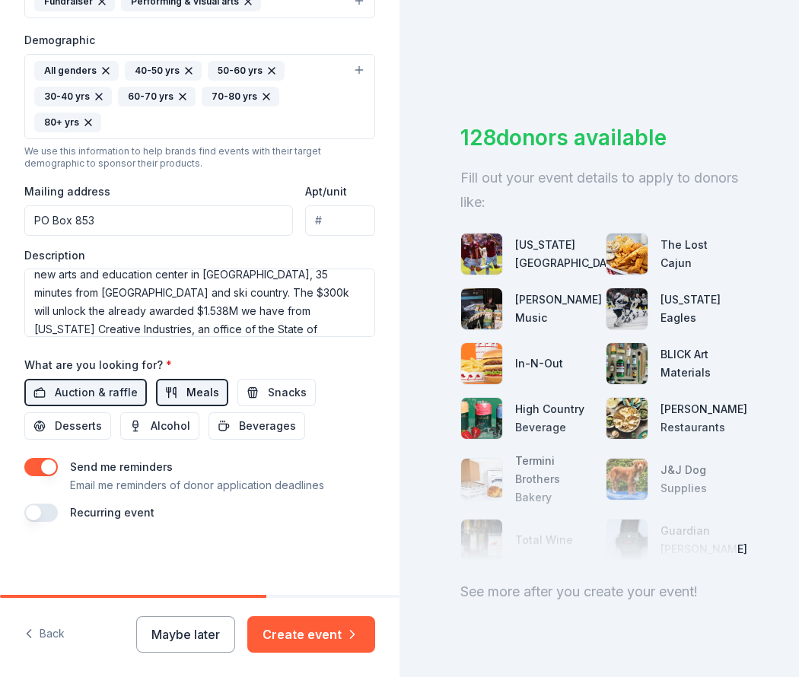
click at [197, 396] on span "Meals" at bounding box center [202, 392] width 33 height 18
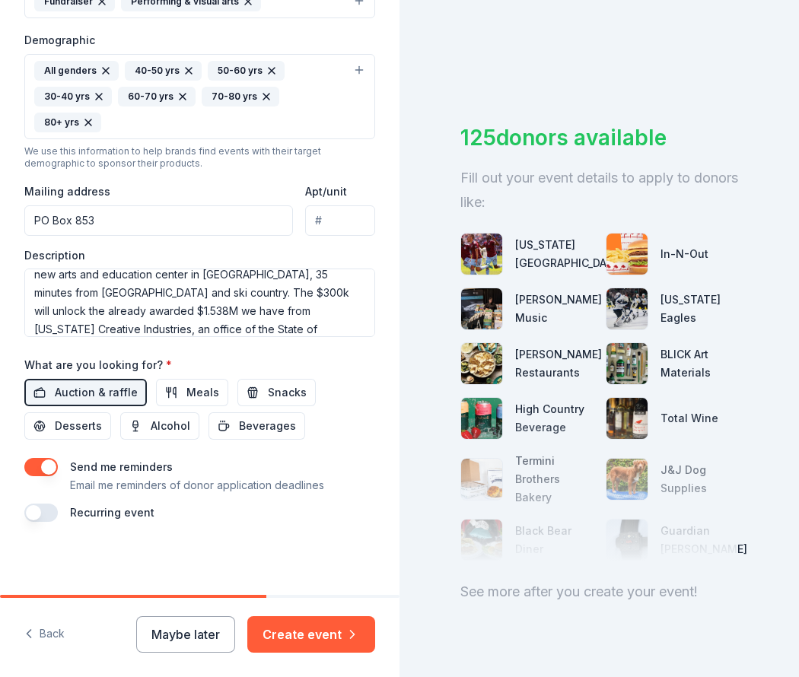
scroll to position [36, 0]
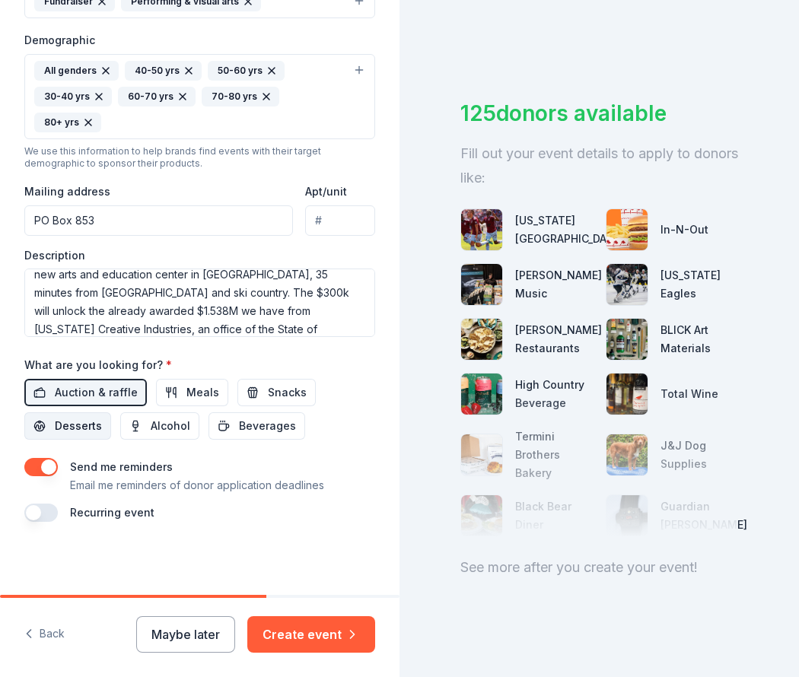
click at [81, 432] on span "Desserts" at bounding box center [78, 426] width 47 height 18
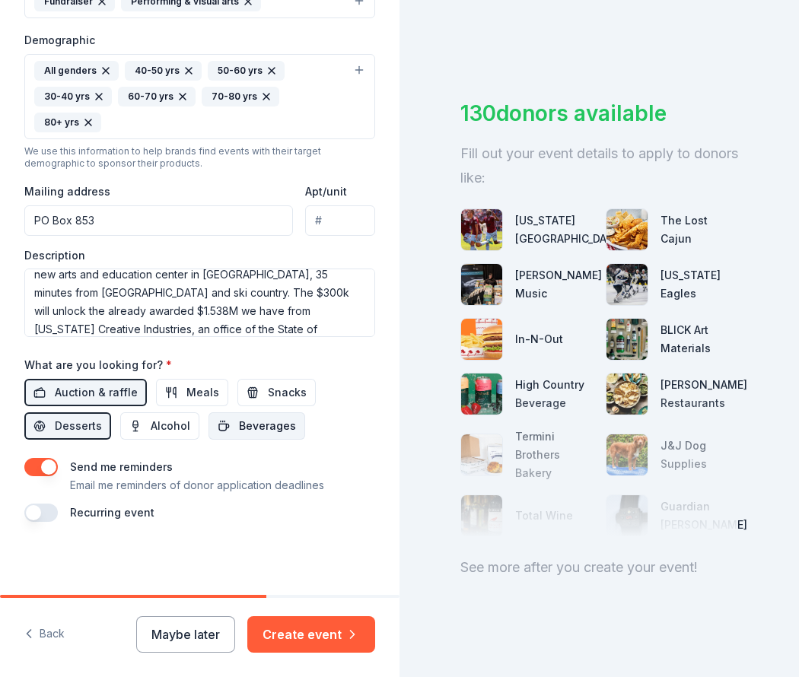
click at [262, 430] on span "Beverages" at bounding box center [267, 426] width 57 height 18
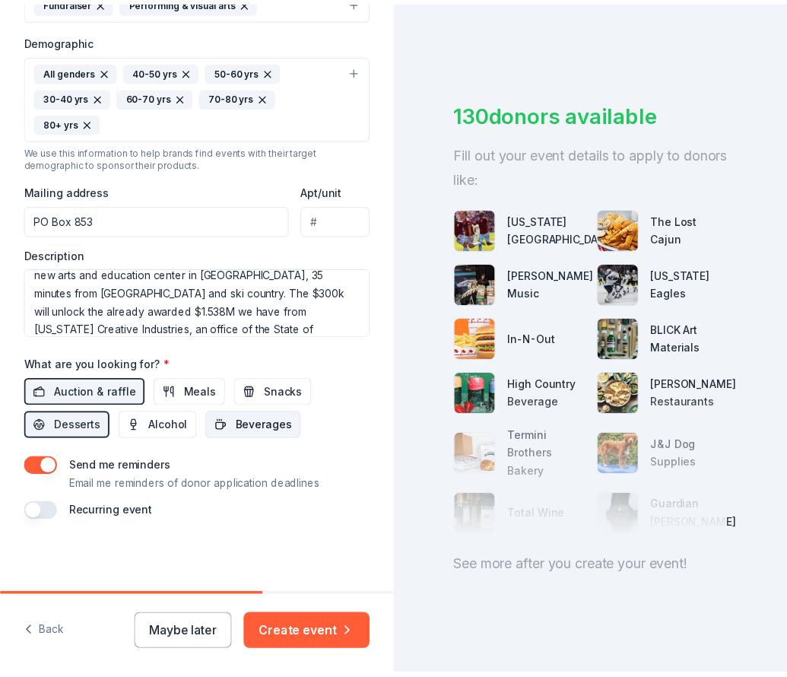
scroll to position [0, 0]
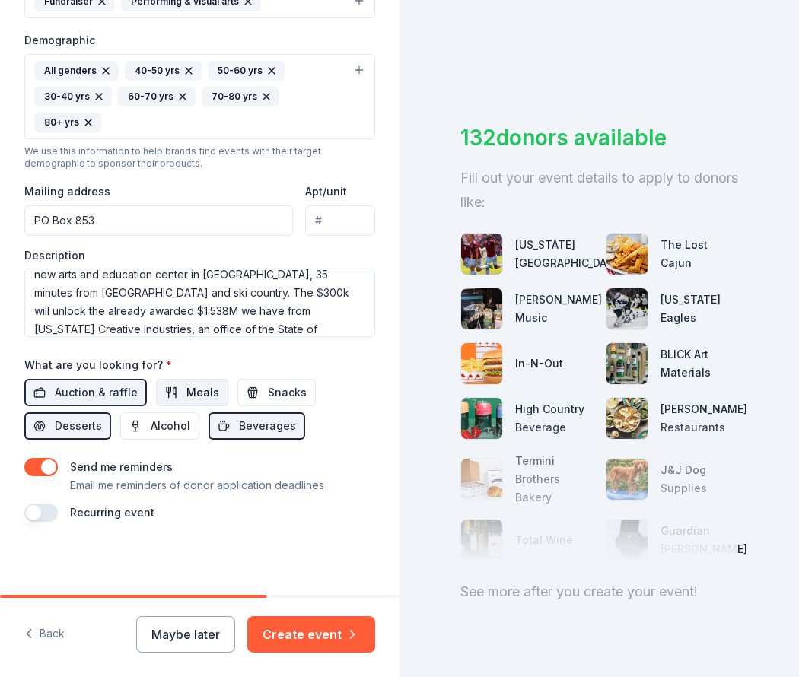
click at [177, 393] on button "Meals" at bounding box center [192, 392] width 72 height 27
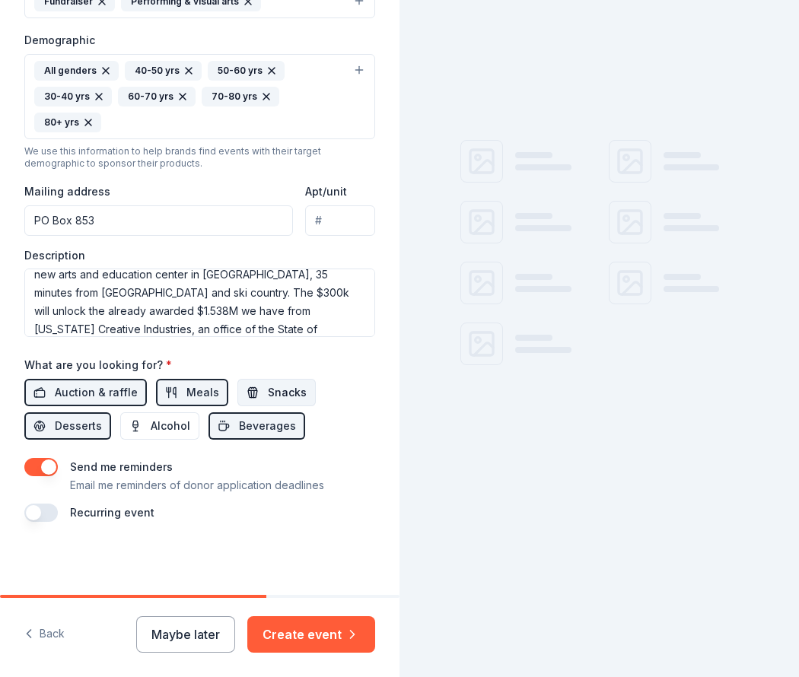
click at [272, 393] on span "Snacks" at bounding box center [287, 392] width 39 height 18
click at [176, 428] on span "Alcohol" at bounding box center [171, 426] width 40 height 18
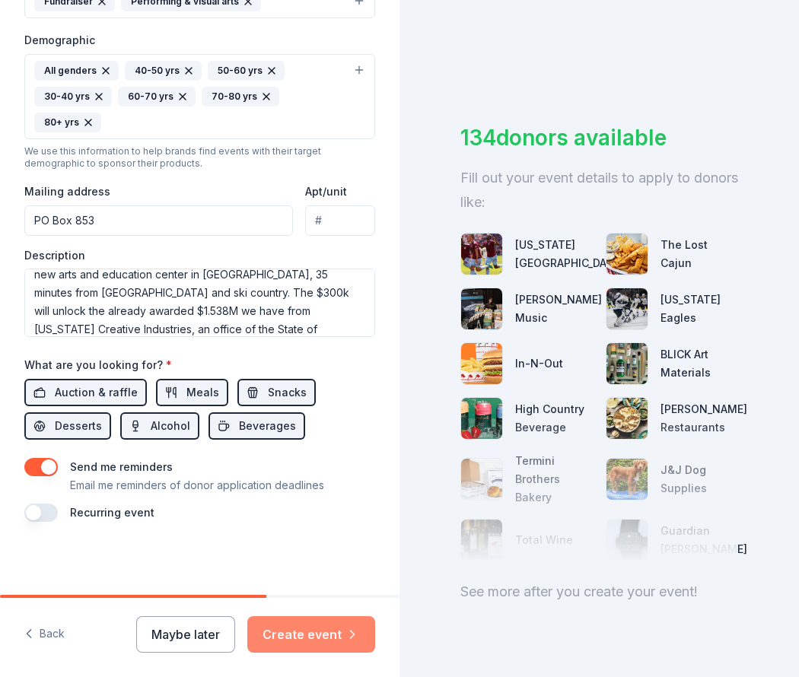
click at [327, 634] on button "Create event" at bounding box center [311, 634] width 128 height 37
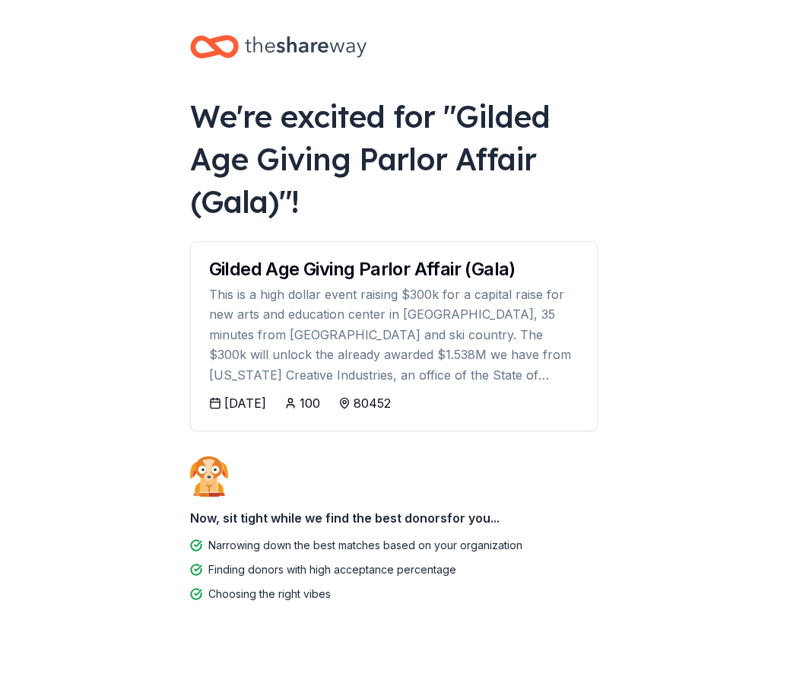
scroll to position [28, 0]
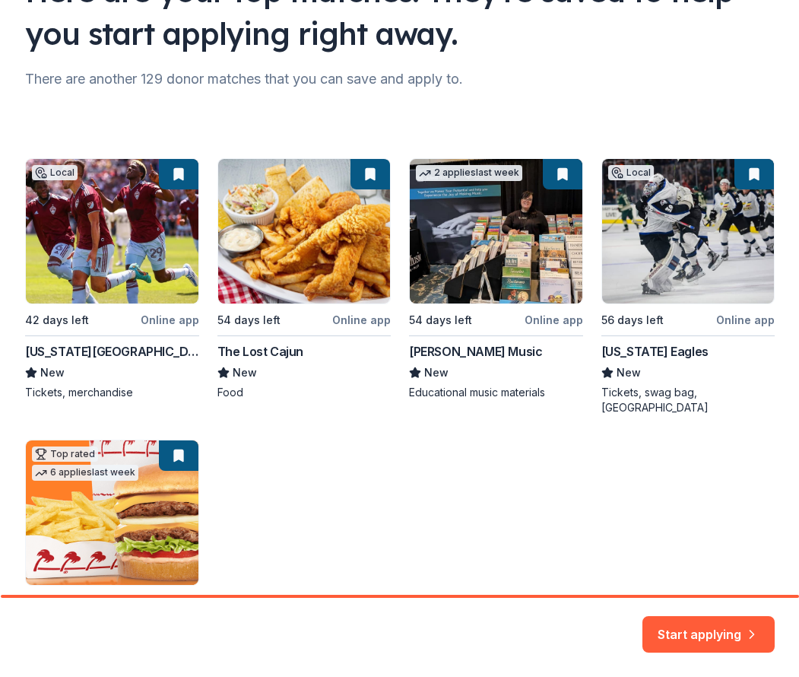
scroll to position [152, 0]
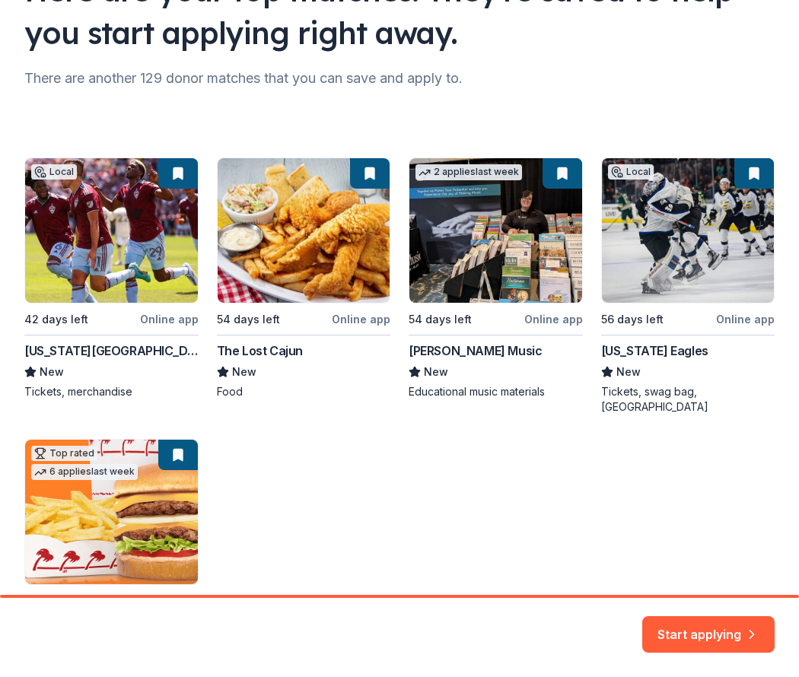
click at [95, 249] on div "Local 42 days left Online app Colorado Rapids New Tickets, merchandise 54 days …" at bounding box center [399, 418] width 750 height 523
click at [180, 315] on div "Local 42 days left Online app Colorado Rapids New Tickets, merchandise 54 days …" at bounding box center [399, 418] width 750 height 523
click at [722, 623] on button "Start applying" at bounding box center [708, 625] width 132 height 37
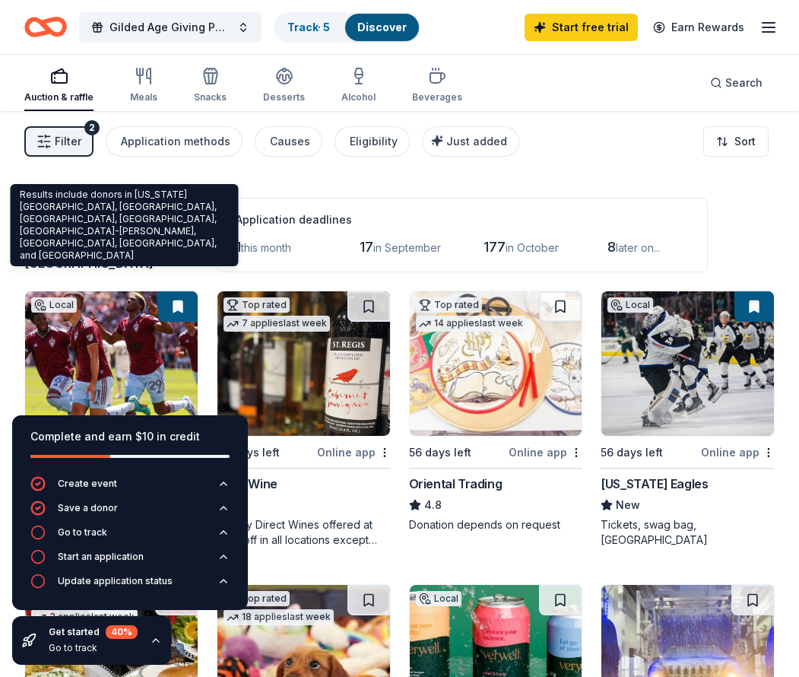
click at [114, 195] on div "Results include donors in Idaho Springs, Blue Valley, Central City, Downieville…" at bounding box center [125, 225] width 228 height 82
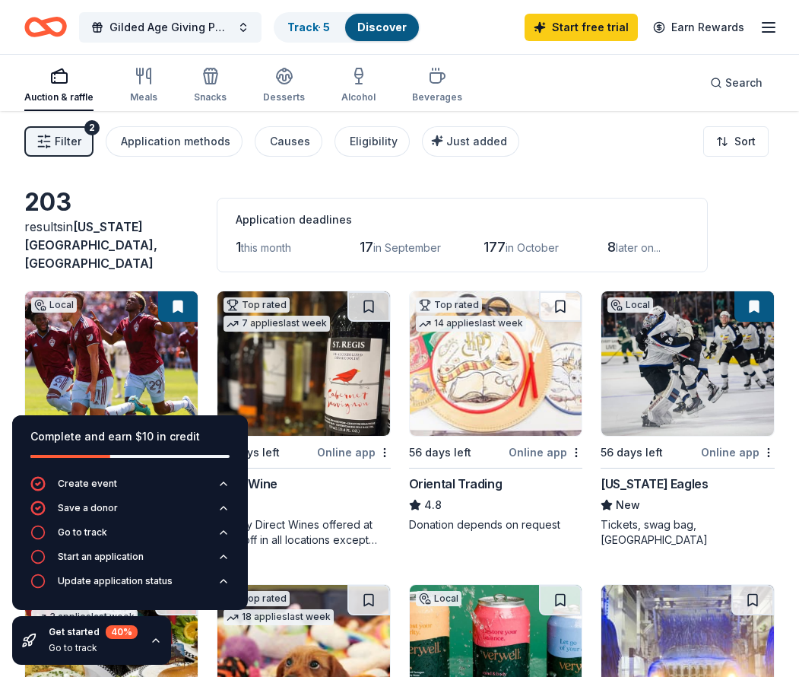
click at [154, 640] on icon "button" at bounding box center [156, 640] width 12 height 12
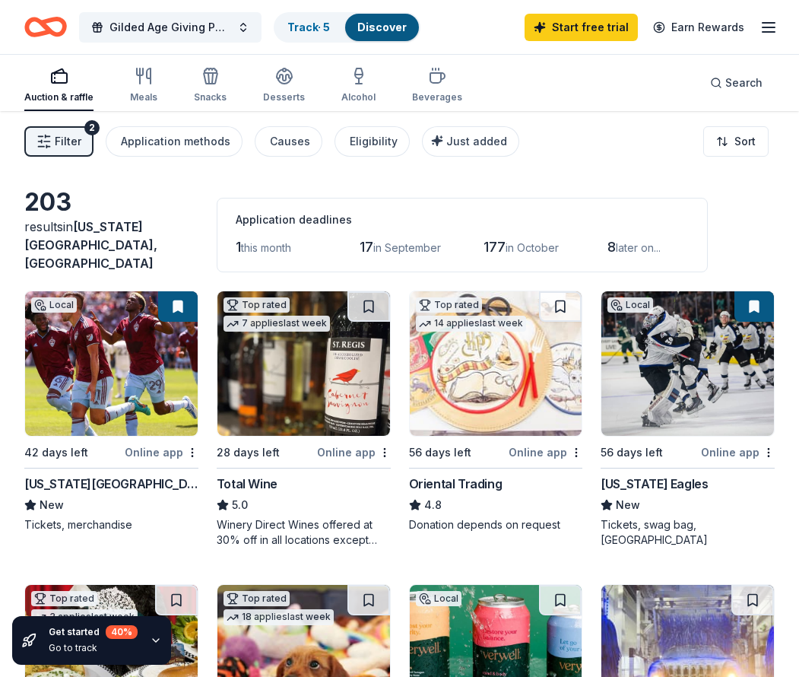
click at [83, 367] on img at bounding box center [111, 363] width 173 height 145
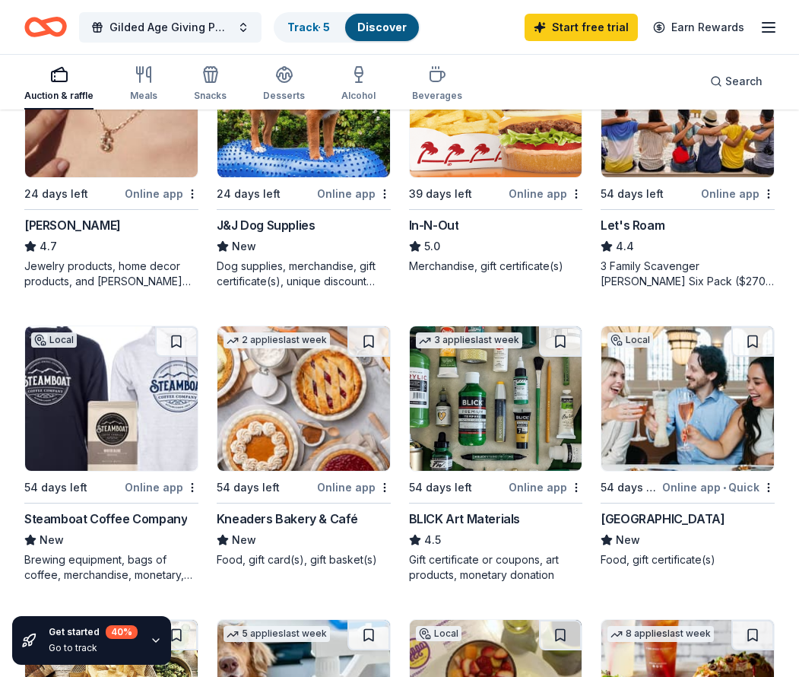
scroll to position [837, 0]
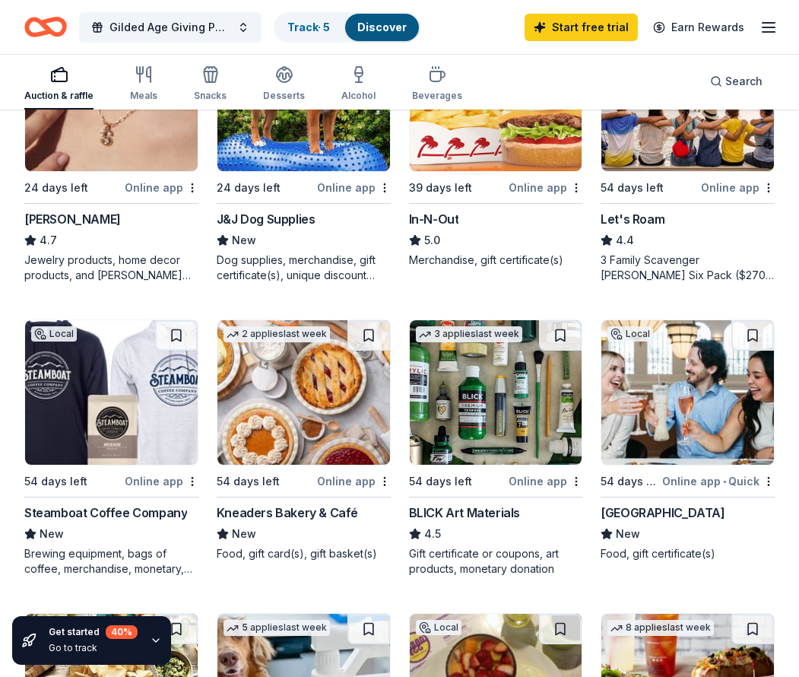
click at [644, 421] on img at bounding box center [688, 392] width 173 height 145
click at [516, 418] on img at bounding box center [496, 392] width 173 height 145
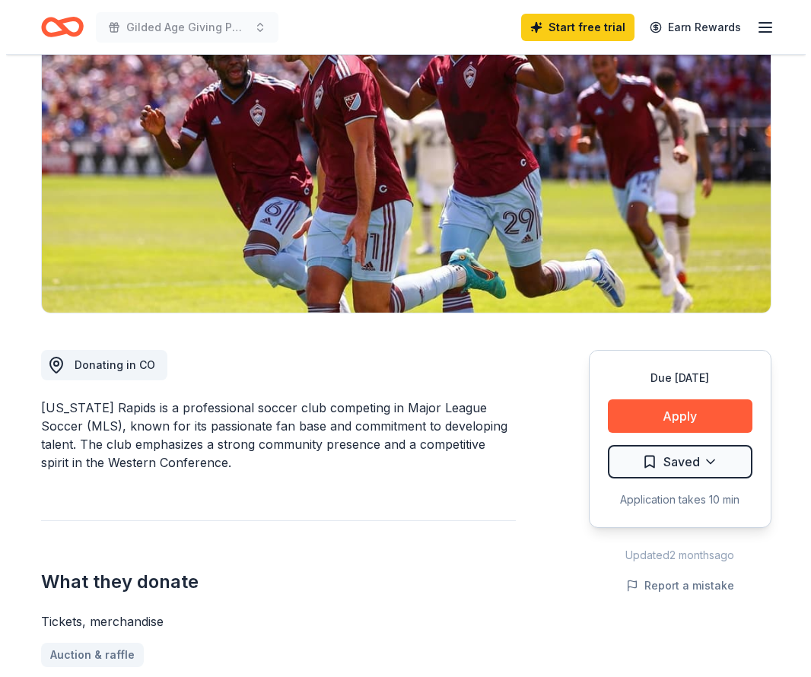
scroll to position [152, 0]
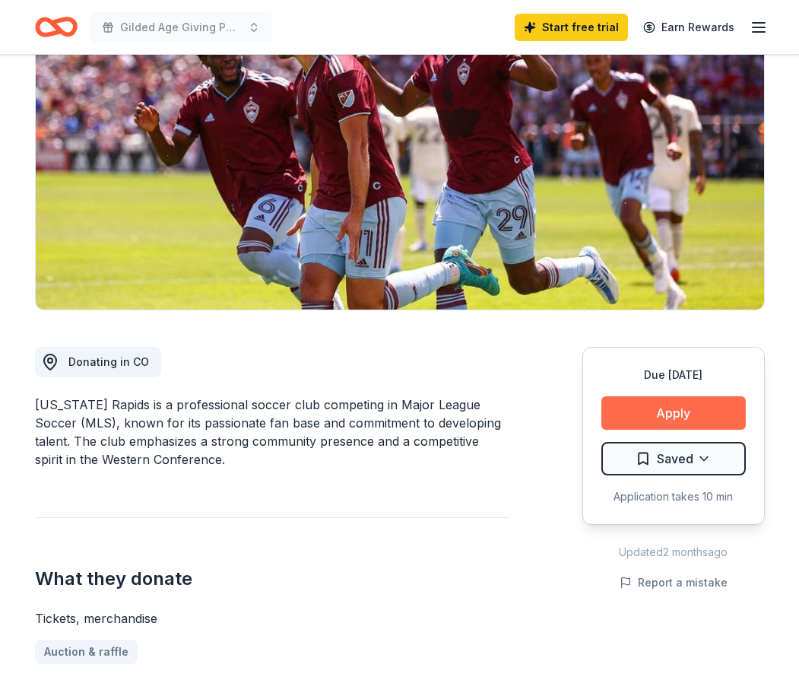
click at [666, 421] on button "Apply" at bounding box center [674, 412] width 145 height 33
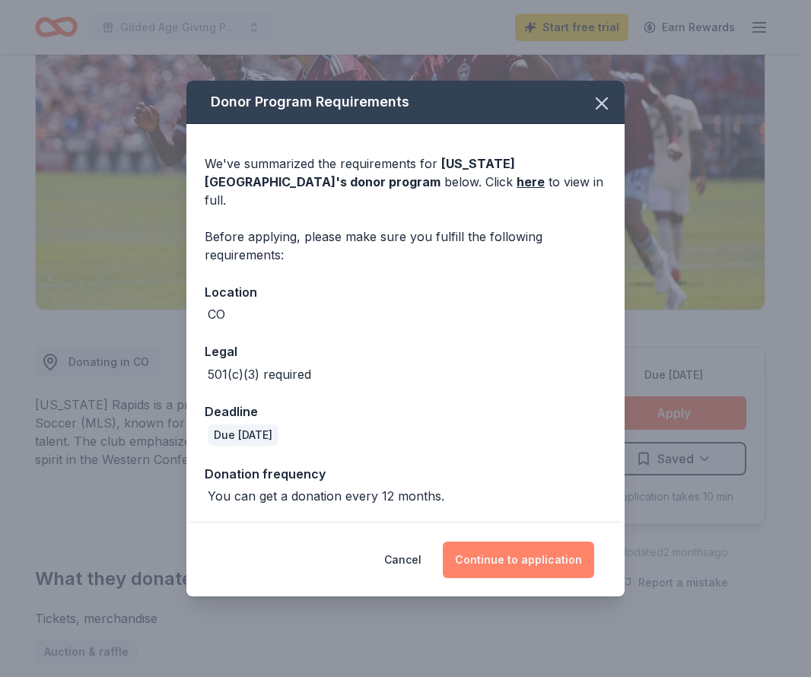
click at [532, 552] on button "Continue to application" at bounding box center [518, 560] width 151 height 37
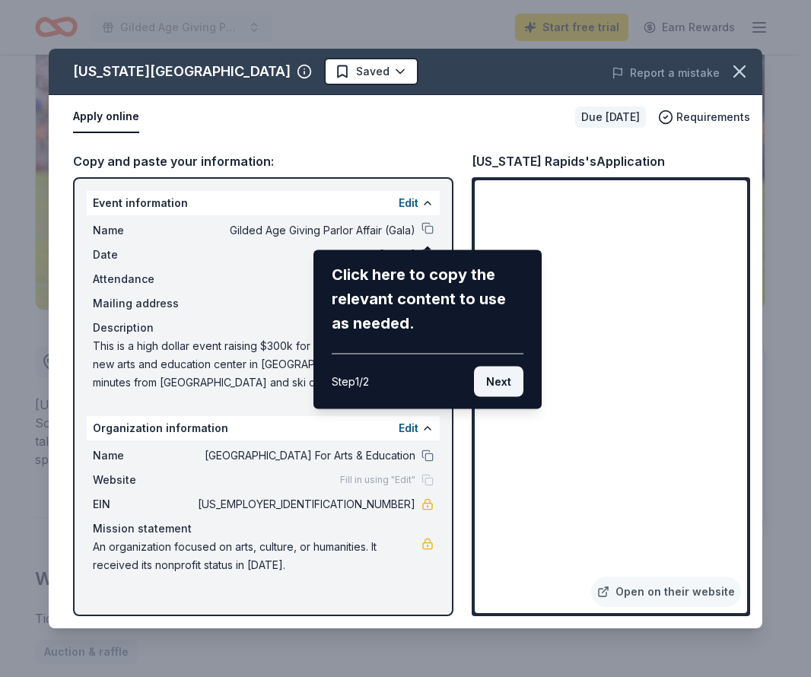
click at [502, 384] on button "Next" at bounding box center [498, 382] width 49 height 30
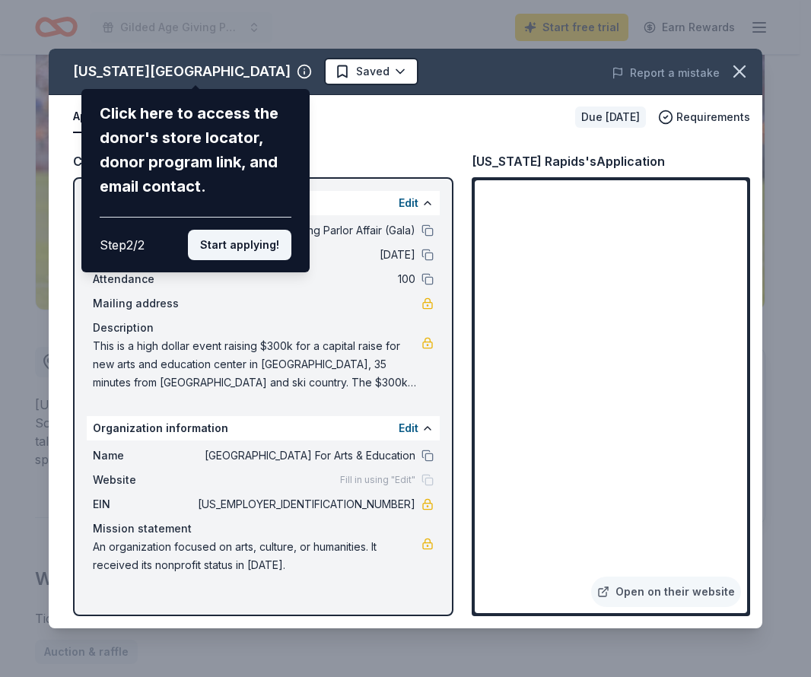
click at [248, 243] on button "Start applying!" at bounding box center [239, 245] width 103 height 30
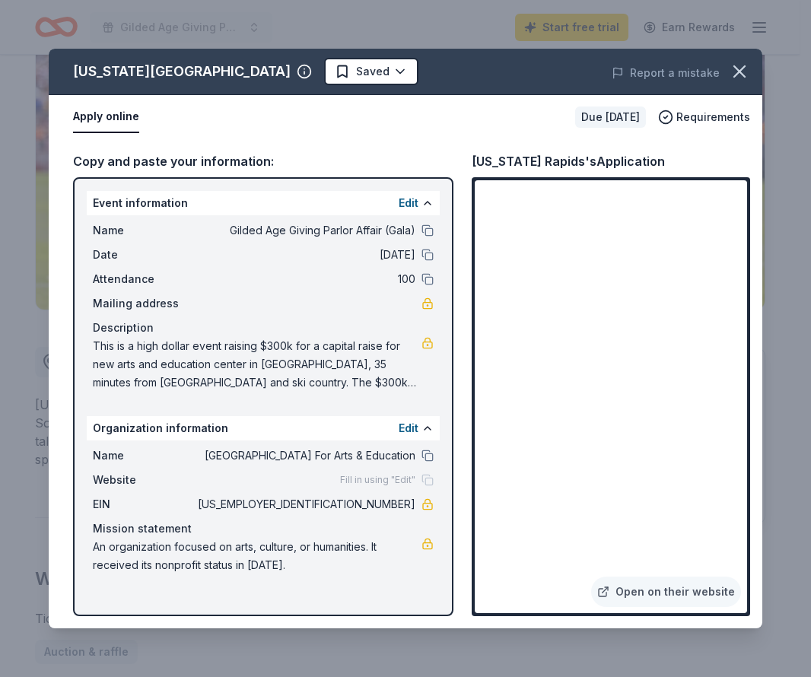
click at [602, 446] on div "Colorado Rapids Saved Report a mistake Apply online Due in 42 days Requirements…" at bounding box center [405, 339] width 713 height 580
click at [221, 164] on div "Copy and paste your information:" at bounding box center [263, 161] width 380 height 20
drag, startPoint x: 332, startPoint y: 457, endPoint x: 249, endPoint y: 486, distance: 87.8
click at [249, 486] on div "Website Fill in using "Edit"" at bounding box center [263, 480] width 341 height 18
click at [426, 456] on button at bounding box center [427, 456] width 12 height 12
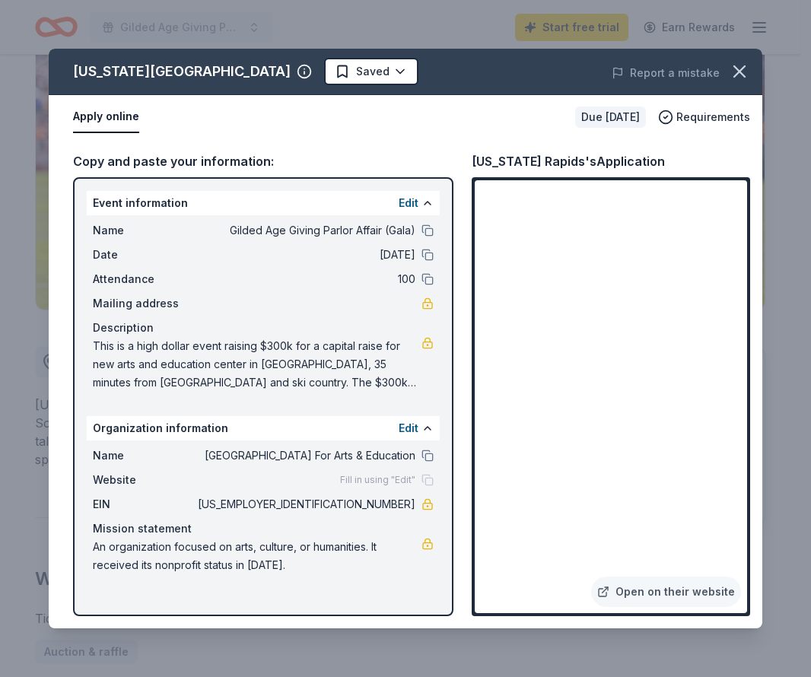
drag, startPoint x: 93, startPoint y: 348, endPoint x: 221, endPoint y: 351, distance: 128.6
click at [274, 364] on span "This is a high dollar event raising $300k for a capital raise for new arts and …" at bounding box center [257, 364] width 329 height 55
click at [94, 342] on span "This is a high dollar event raising $300k for a capital raise for new arts and …" at bounding box center [257, 364] width 329 height 55
drag, startPoint x: 91, startPoint y: 343, endPoint x: 262, endPoint y: 355, distance: 171.6
click at [262, 355] on div "Name Gilded Age Giving Parlor Affair (Gala) Date 11/15/25 Attendance 100 Mailin…" at bounding box center [263, 306] width 353 height 183
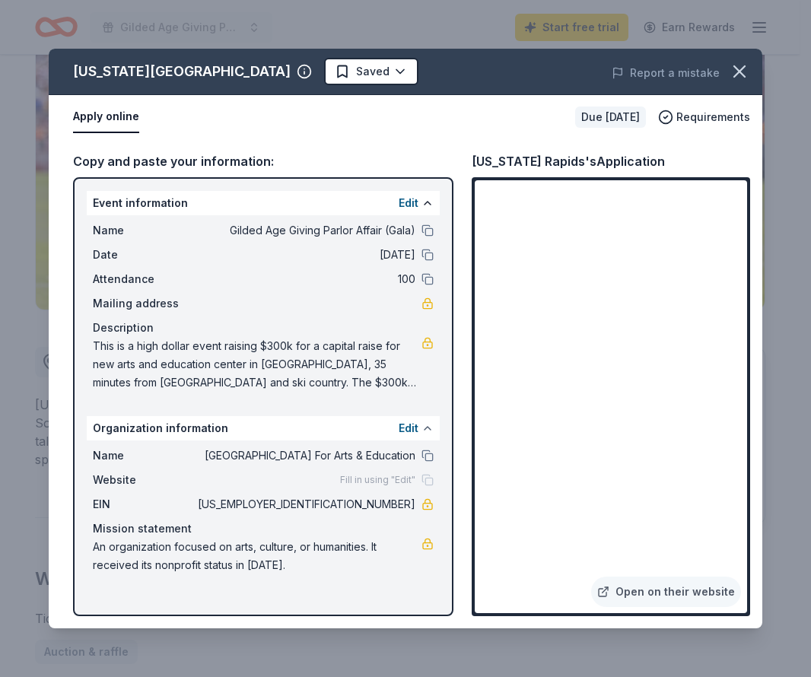
click at [428, 430] on button at bounding box center [427, 428] width 12 height 12
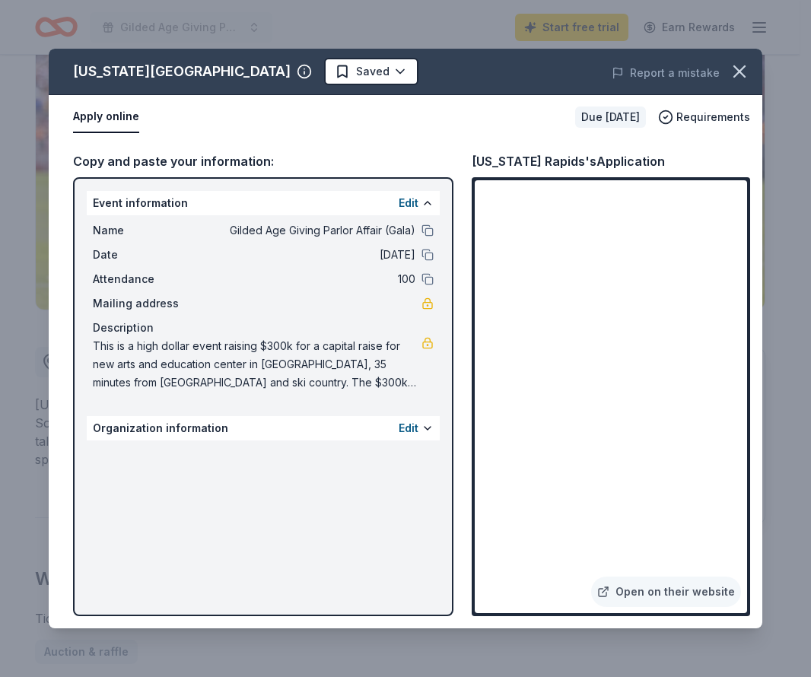
click at [420, 430] on div "Edit" at bounding box center [416, 428] width 35 height 18
click at [402, 428] on button "Edit" at bounding box center [409, 428] width 20 height 18
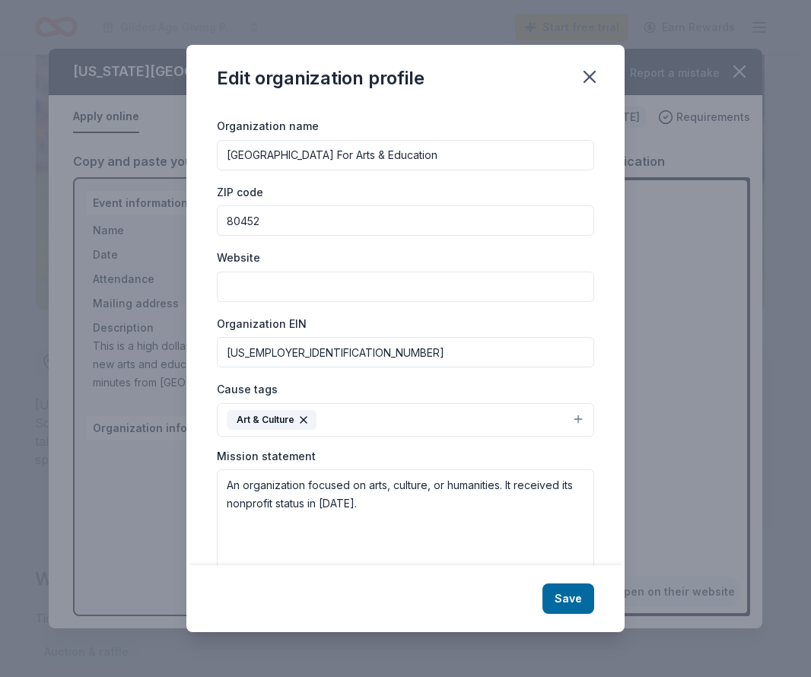
scroll to position [0, 0]
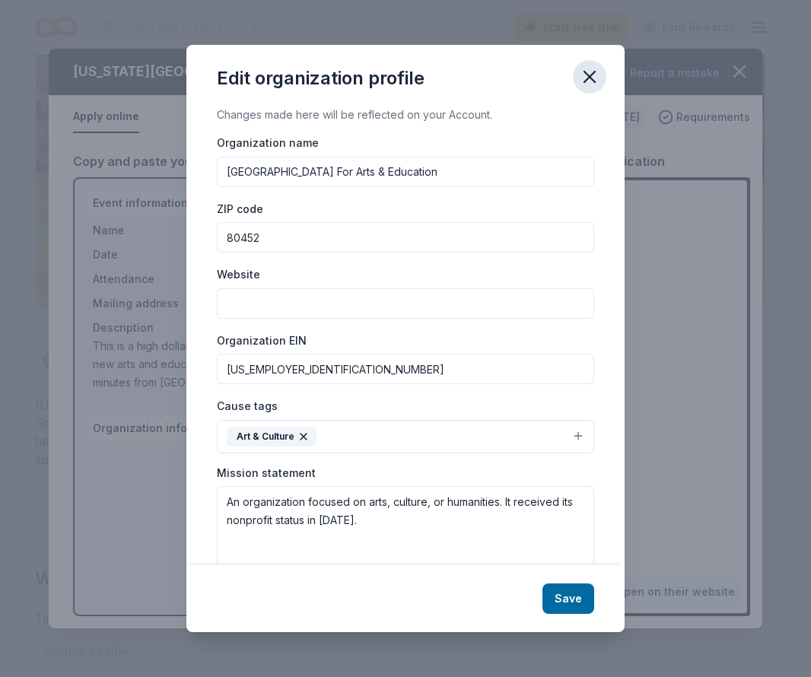
click at [587, 81] on icon "button" at bounding box center [589, 76] width 21 height 21
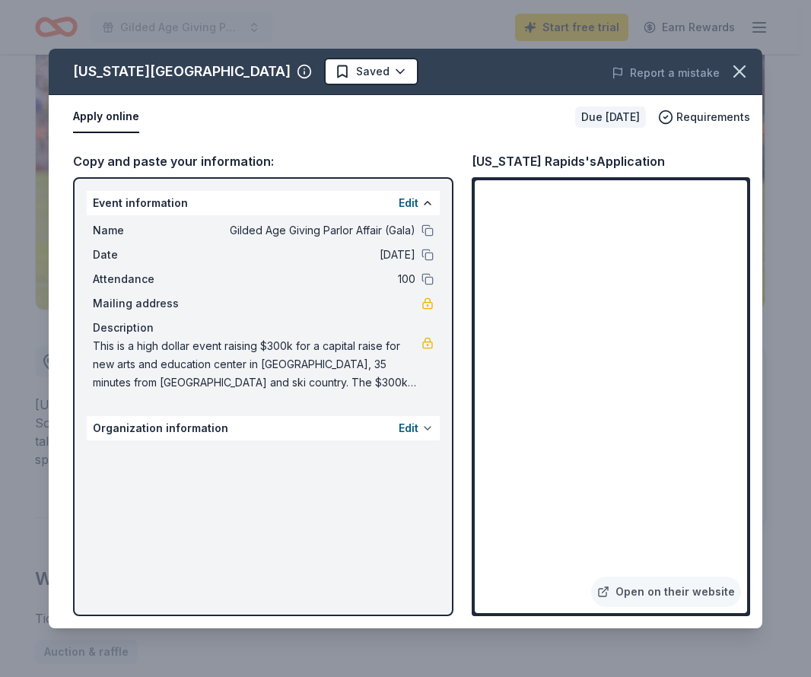
click at [428, 429] on button at bounding box center [427, 428] width 12 height 12
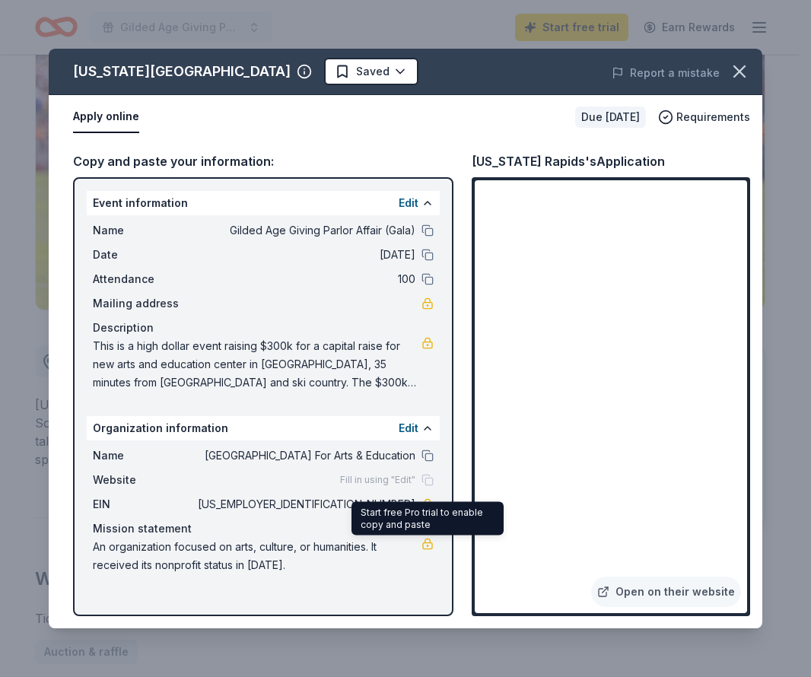
click at [427, 549] on link at bounding box center [427, 544] width 12 height 12
click at [361, 570] on span "An organization focused on arts, culture, or humanities. It received its nonpro…" at bounding box center [257, 556] width 329 height 37
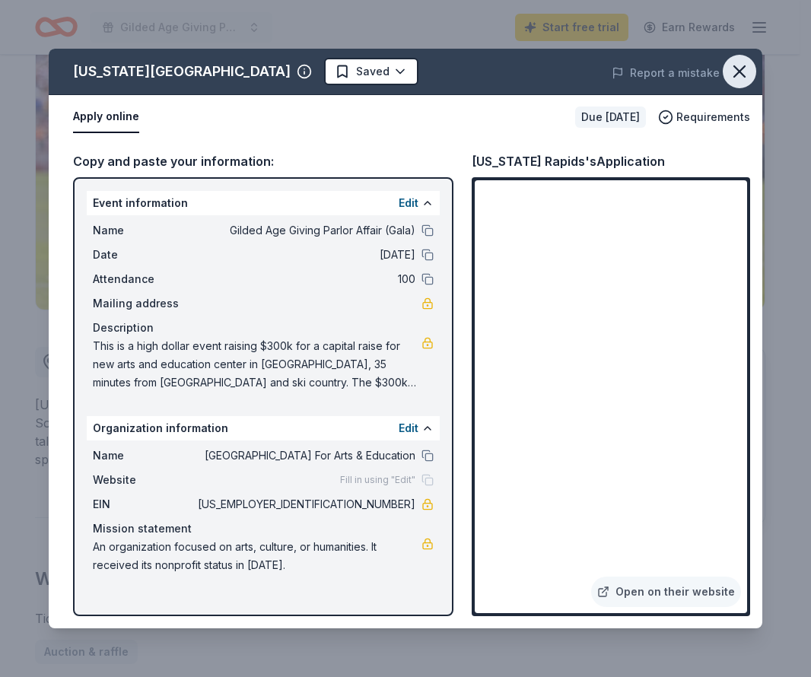
click at [734, 75] on icon "button" at bounding box center [739, 71] width 11 height 11
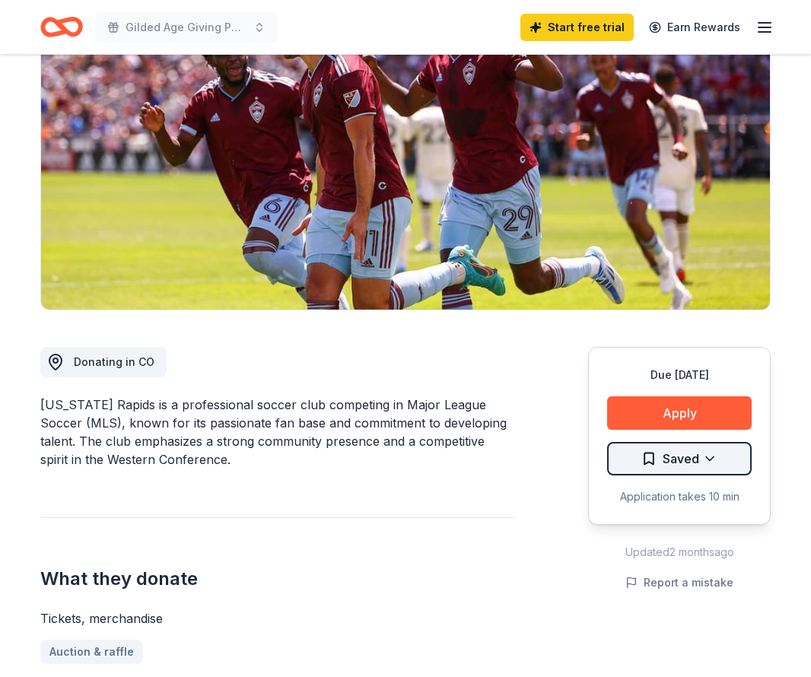
click at [656, 459] on html "Gilded Age Giving Parlor Affair (Gala) Start free trial Earn Rewards Due in 42 …" at bounding box center [405, 186] width 811 height 677
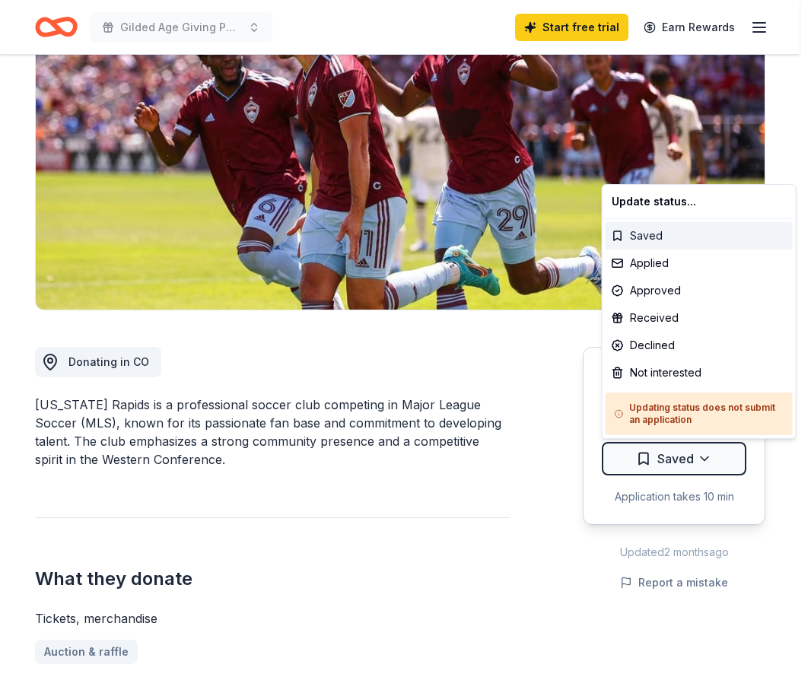
click at [639, 239] on div "Saved" at bounding box center [698, 235] width 187 height 27
click at [701, 458] on html "Gilded Age Giving Parlor Affair (Gala) Start free trial Earn Rewards Due in 42 …" at bounding box center [405, 186] width 811 height 677
click at [650, 266] on div "Applied" at bounding box center [698, 262] width 187 height 27
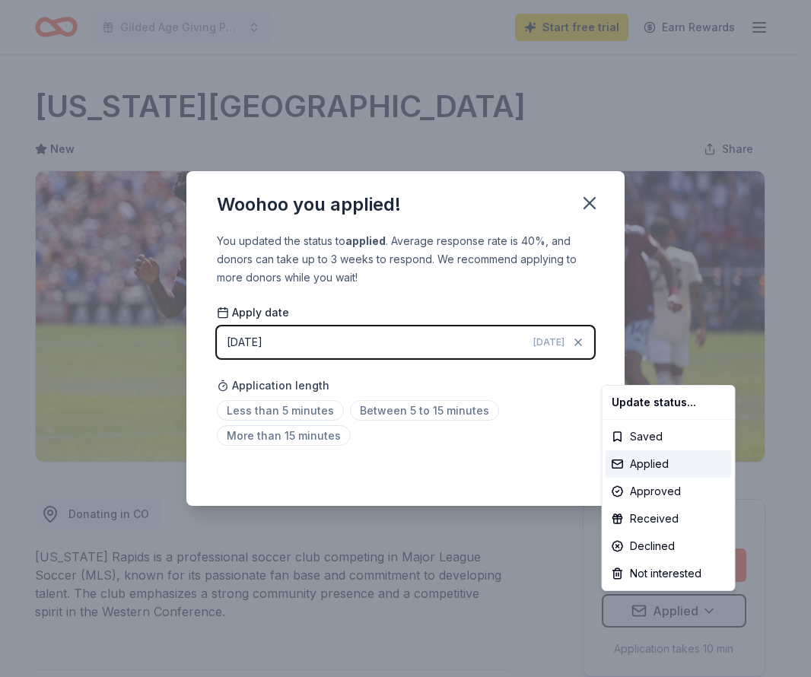
click at [307, 411] on html "Gilded Age Giving Parlor Affair (Gala) Start free trial Earn Rewards Due in 42 …" at bounding box center [405, 338] width 811 height 677
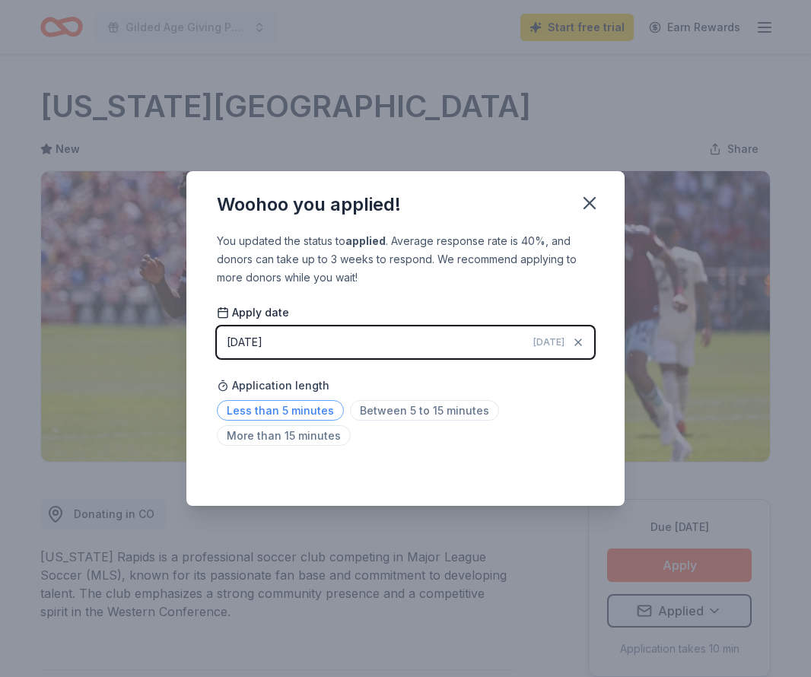
click at [270, 412] on span "Less than 5 minutes" at bounding box center [280, 410] width 127 height 21
click at [590, 202] on icon "button" at bounding box center [589, 202] width 21 height 21
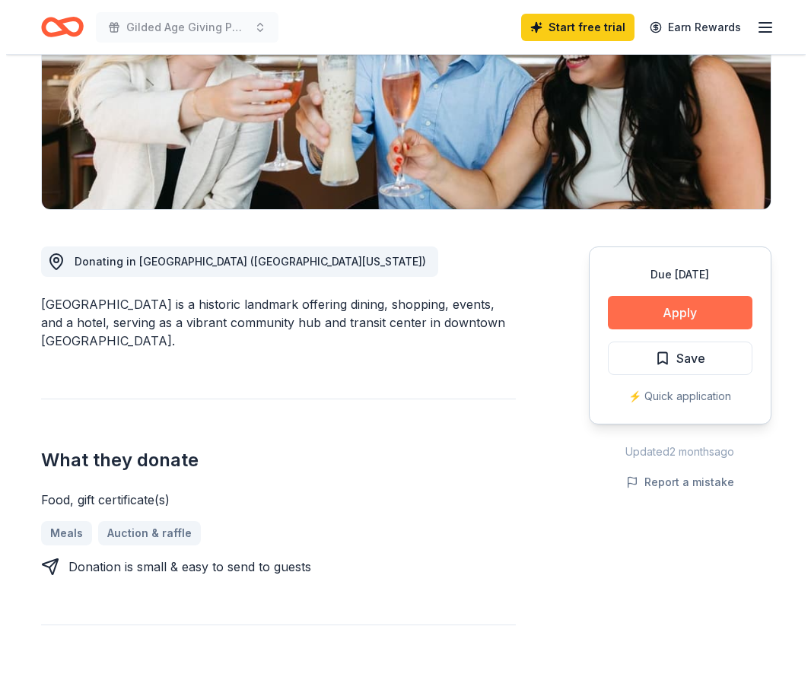
scroll to position [304, 0]
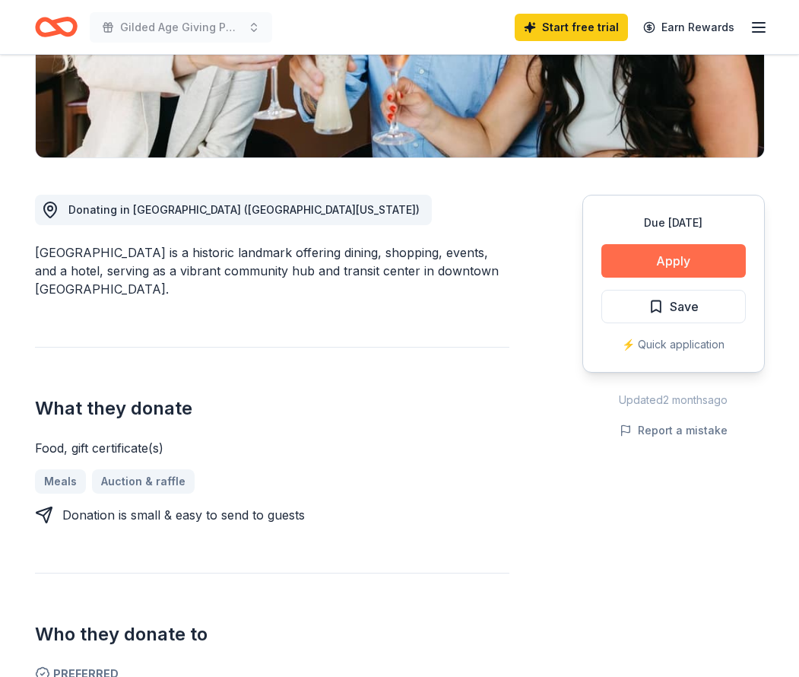
click at [656, 267] on button "Apply" at bounding box center [674, 260] width 145 height 33
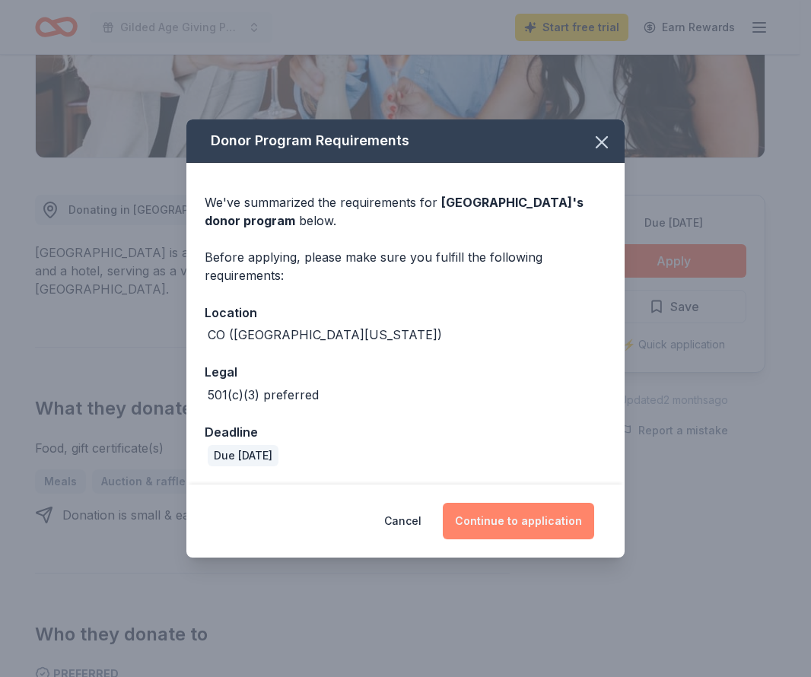
click at [515, 524] on button "Continue to application" at bounding box center [518, 521] width 151 height 37
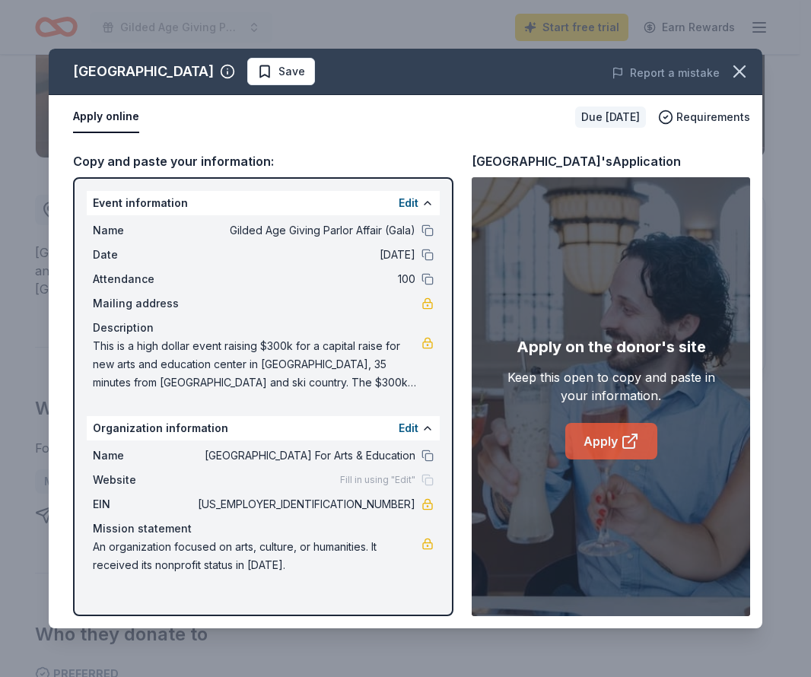
click at [597, 445] on link "Apply" at bounding box center [611, 441] width 92 height 37
click at [301, 68] on span "Save" at bounding box center [291, 71] width 27 height 18
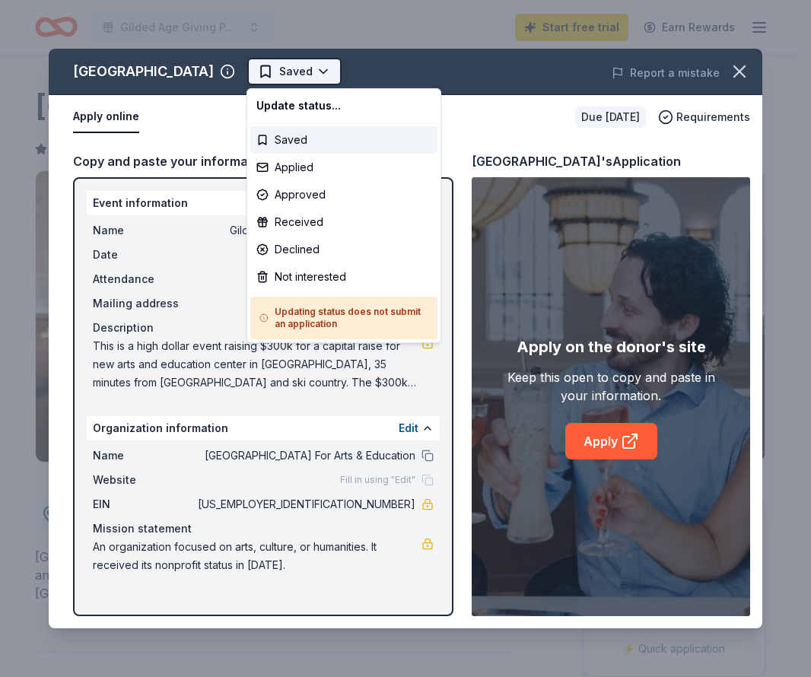
click at [326, 71] on html "Gilded Age Giving Parlor Affair (Gala) Start free trial Earn Rewards Due in 54 …" at bounding box center [405, 338] width 811 height 677
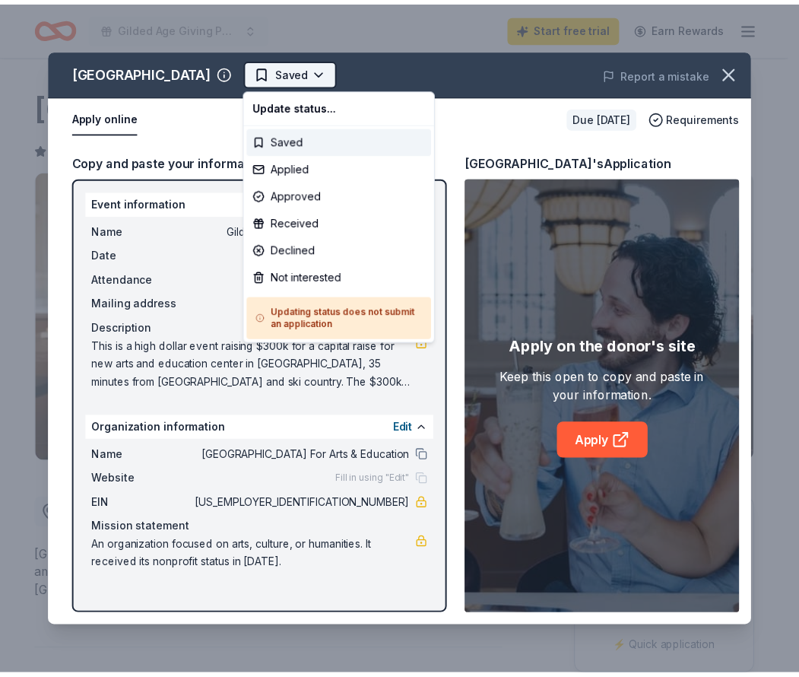
scroll to position [0, 0]
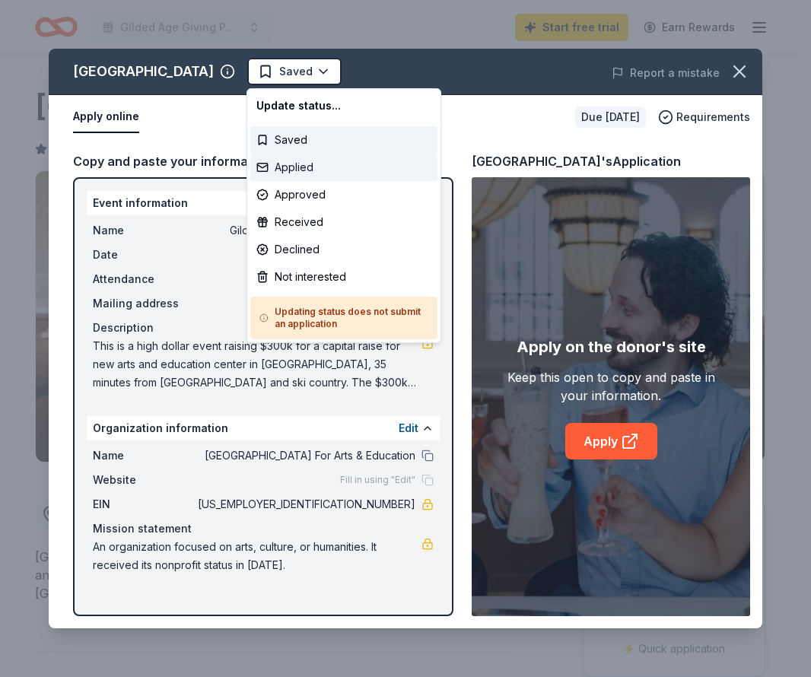
click at [300, 166] on div "Applied" at bounding box center [343, 167] width 187 height 27
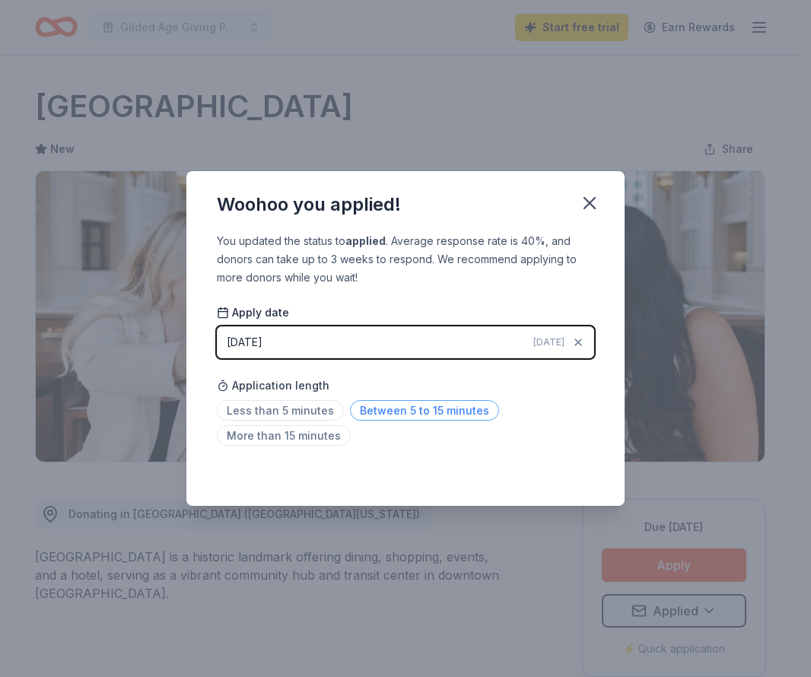
click at [378, 409] on span "Between 5 to 15 minutes" at bounding box center [424, 410] width 149 height 21
click at [580, 203] on icon "button" at bounding box center [589, 202] width 21 height 21
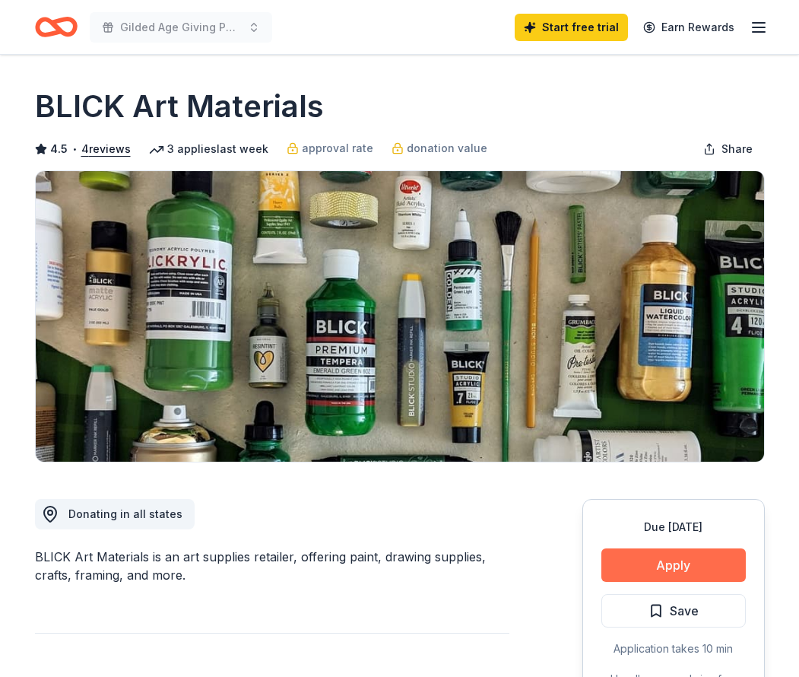
click at [642, 573] on button "Apply" at bounding box center [674, 564] width 145 height 33
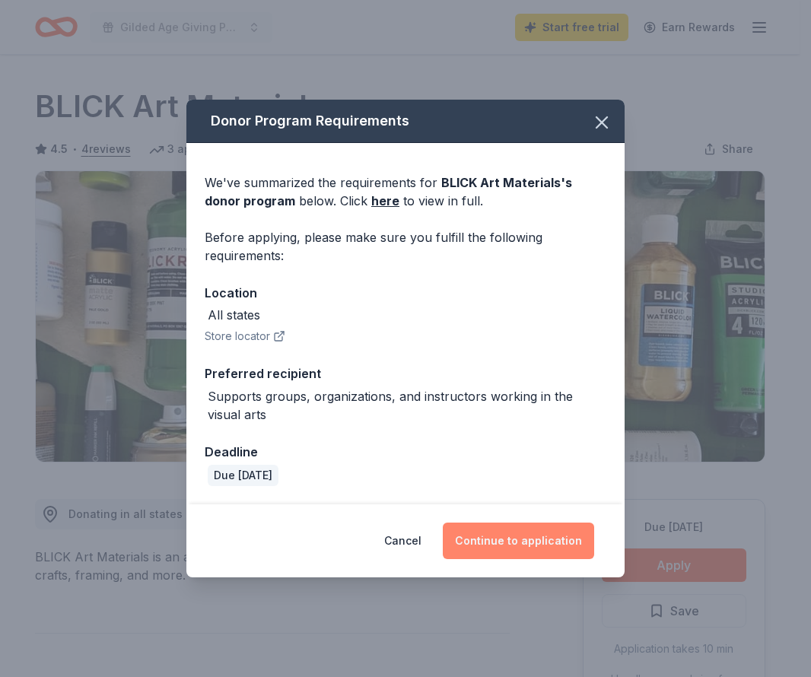
click at [540, 542] on button "Continue to application" at bounding box center [518, 541] width 151 height 37
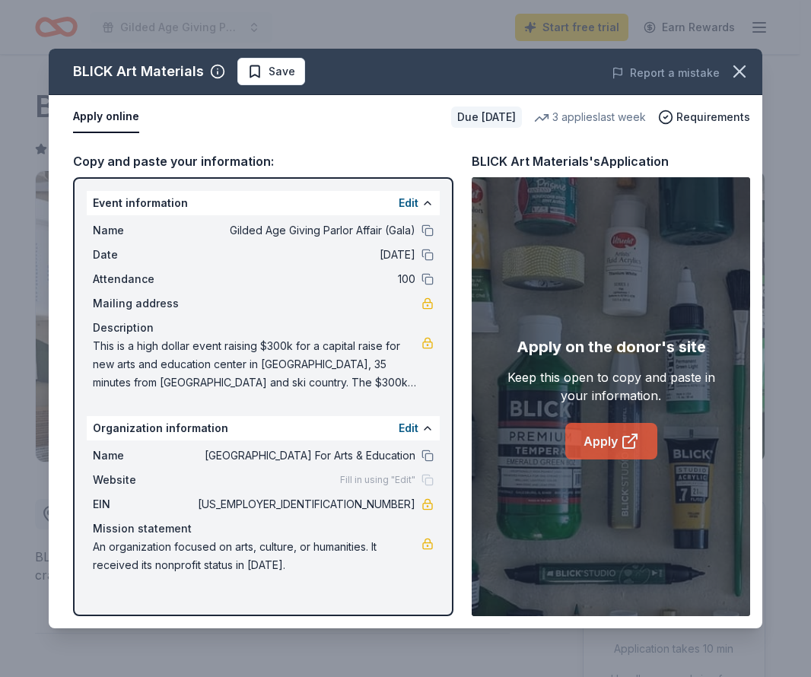
click at [590, 430] on link "Apply" at bounding box center [611, 441] width 92 height 37
